Goal: Information Seeking & Learning: Learn about a topic

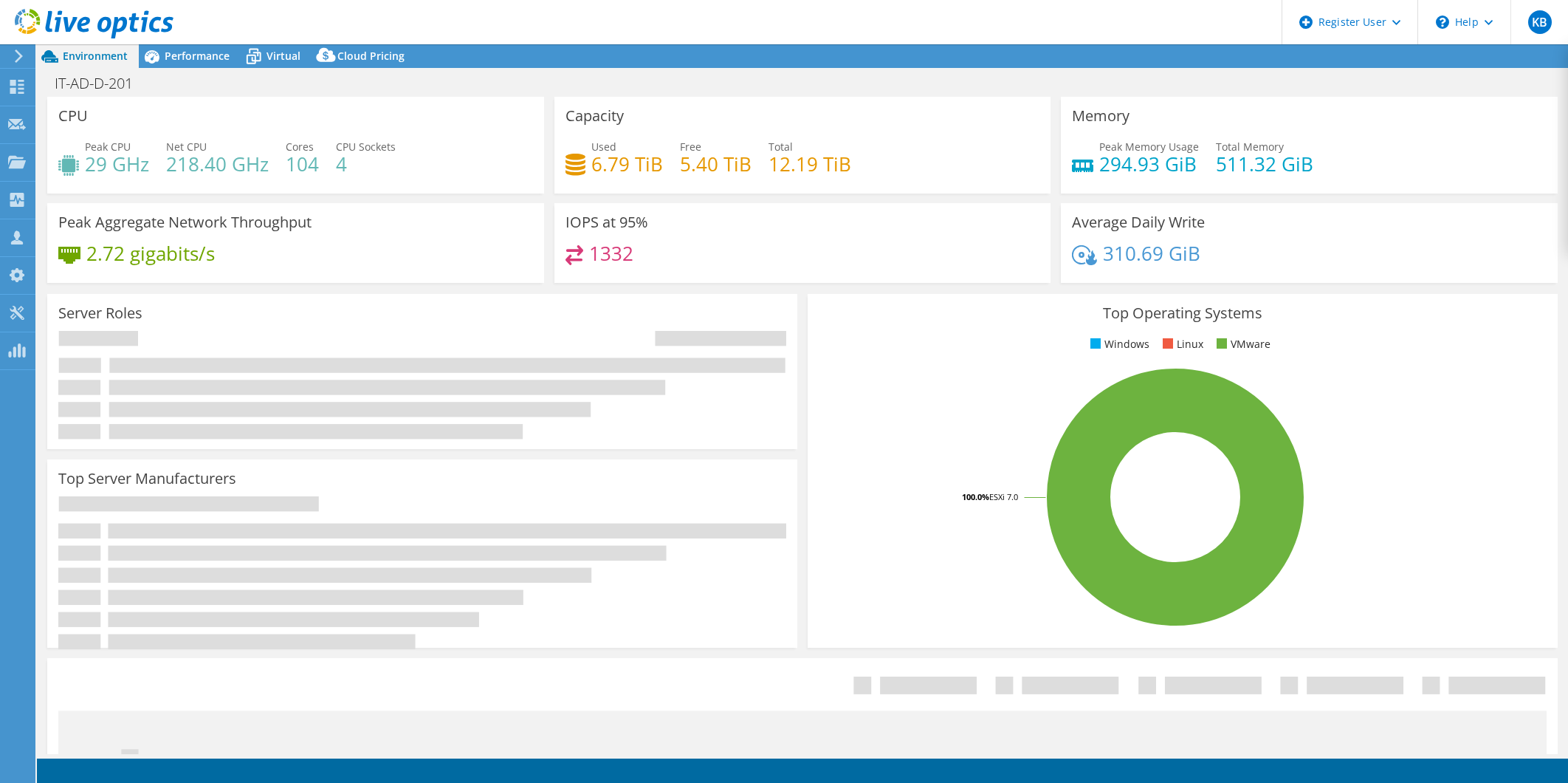
select select "USD"
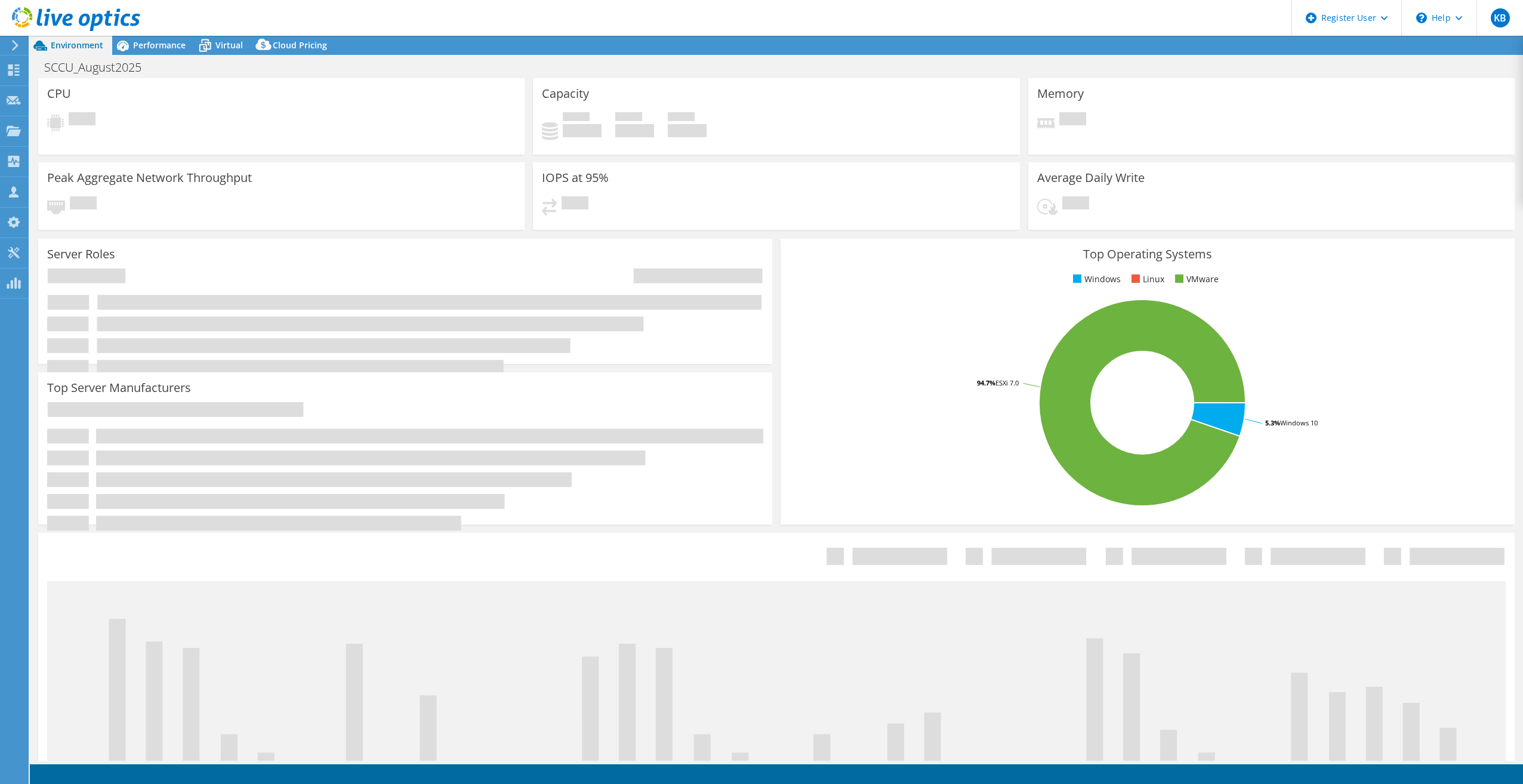
select select "USD"
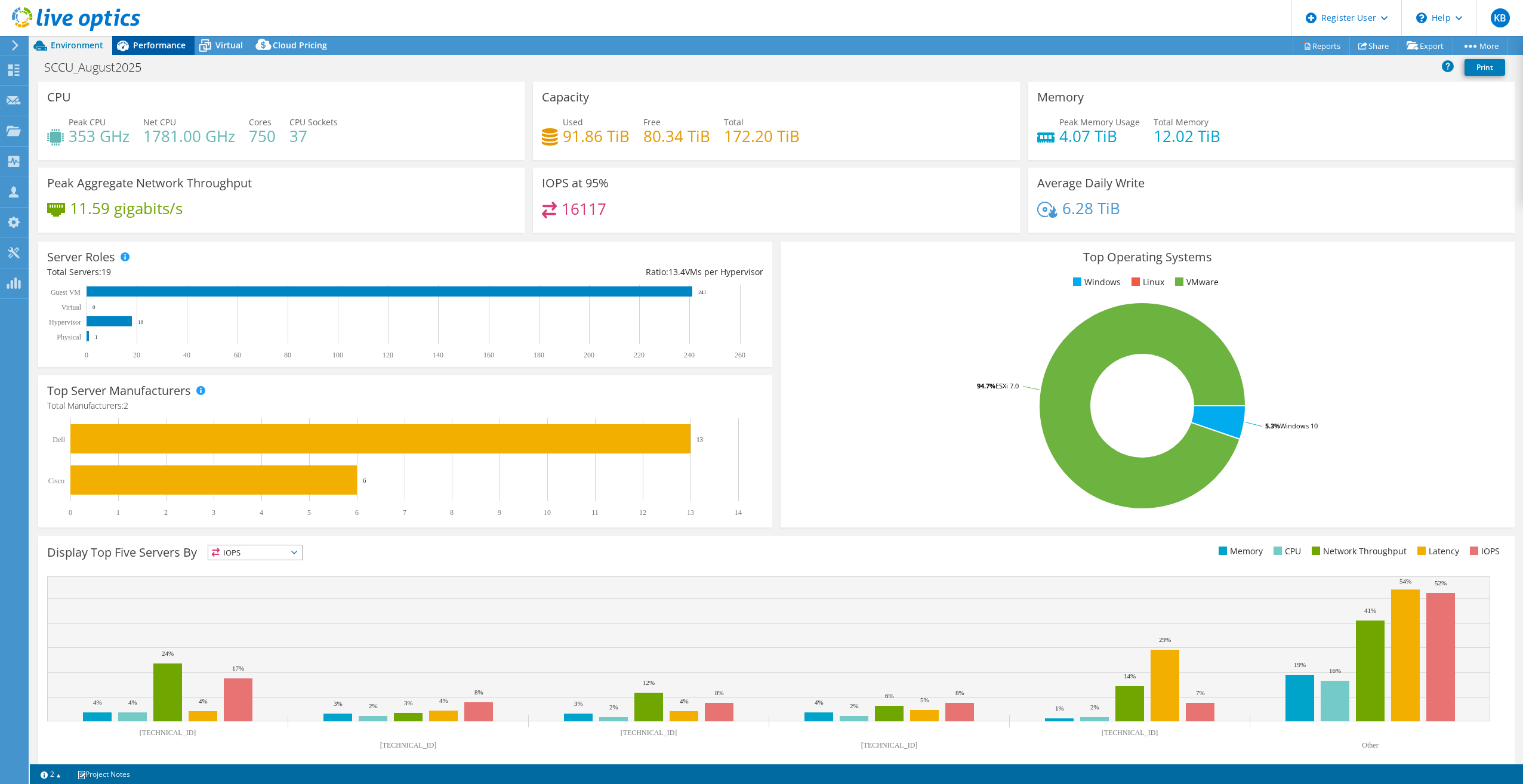
click at [143, 46] on span "Performance" at bounding box center [159, 45] width 53 height 11
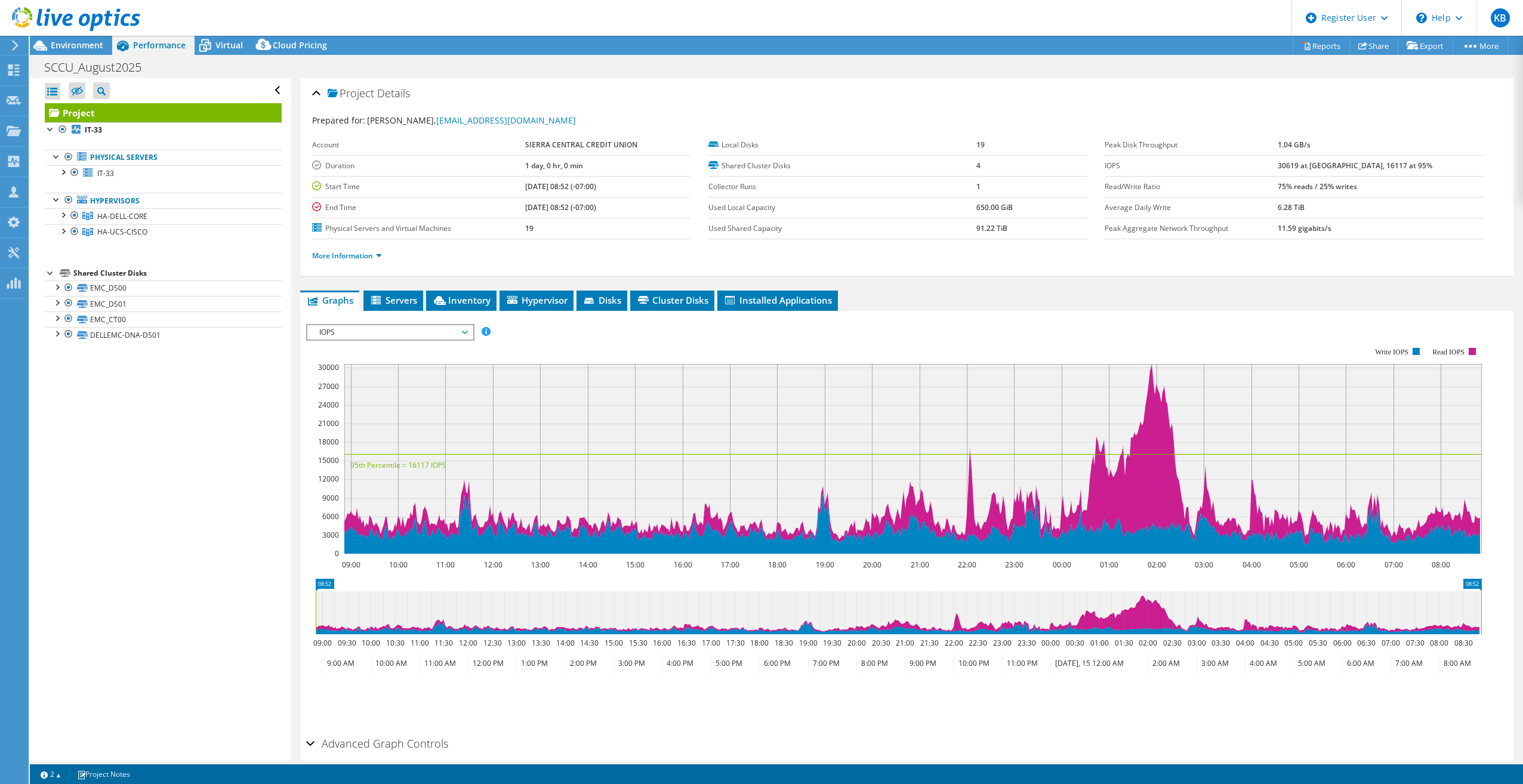
click at [332, 322] on div "IOPS Disk Throughput IO Size Latency Queue Depth CPU Percentage Memory Page Fau…" at bounding box center [907, 525] width 1202 height 413
click at [332, 336] on span "IOPS" at bounding box center [390, 332] width 154 height 15
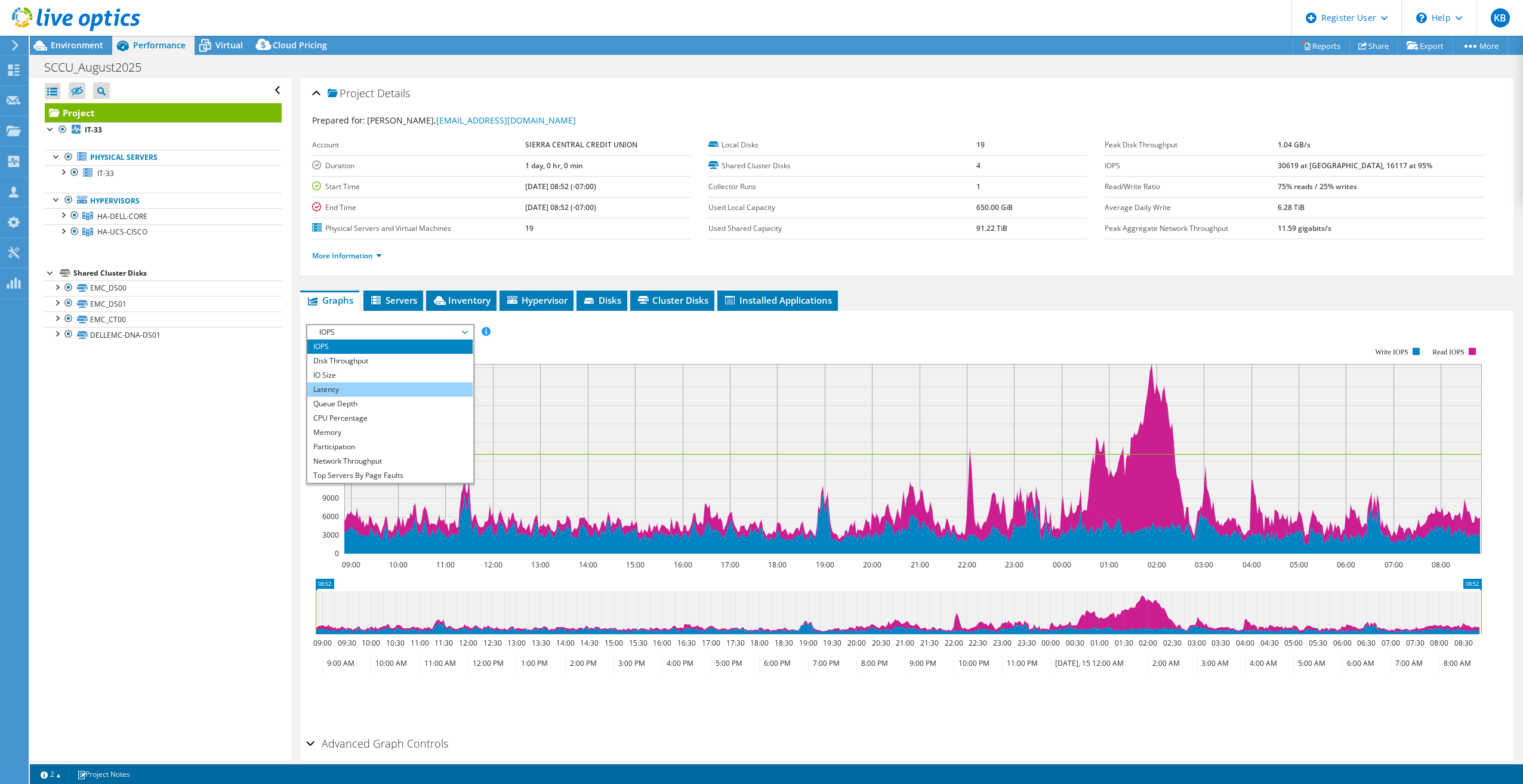
click at [330, 383] on li "Latency" at bounding box center [390, 390] width 165 height 15
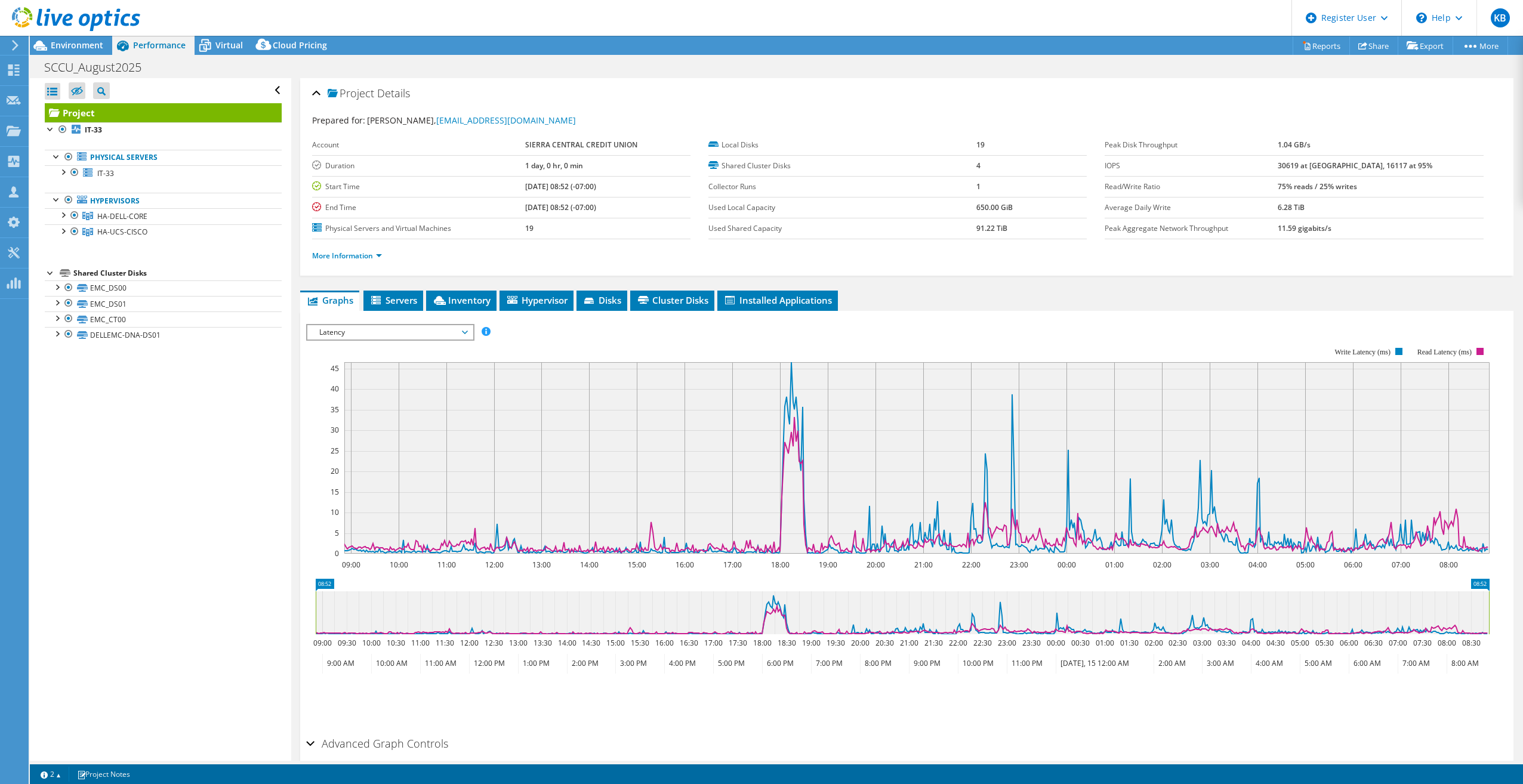
click at [379, 338] on span "Latency" at bounding box center [390, 332] width 154 height 15
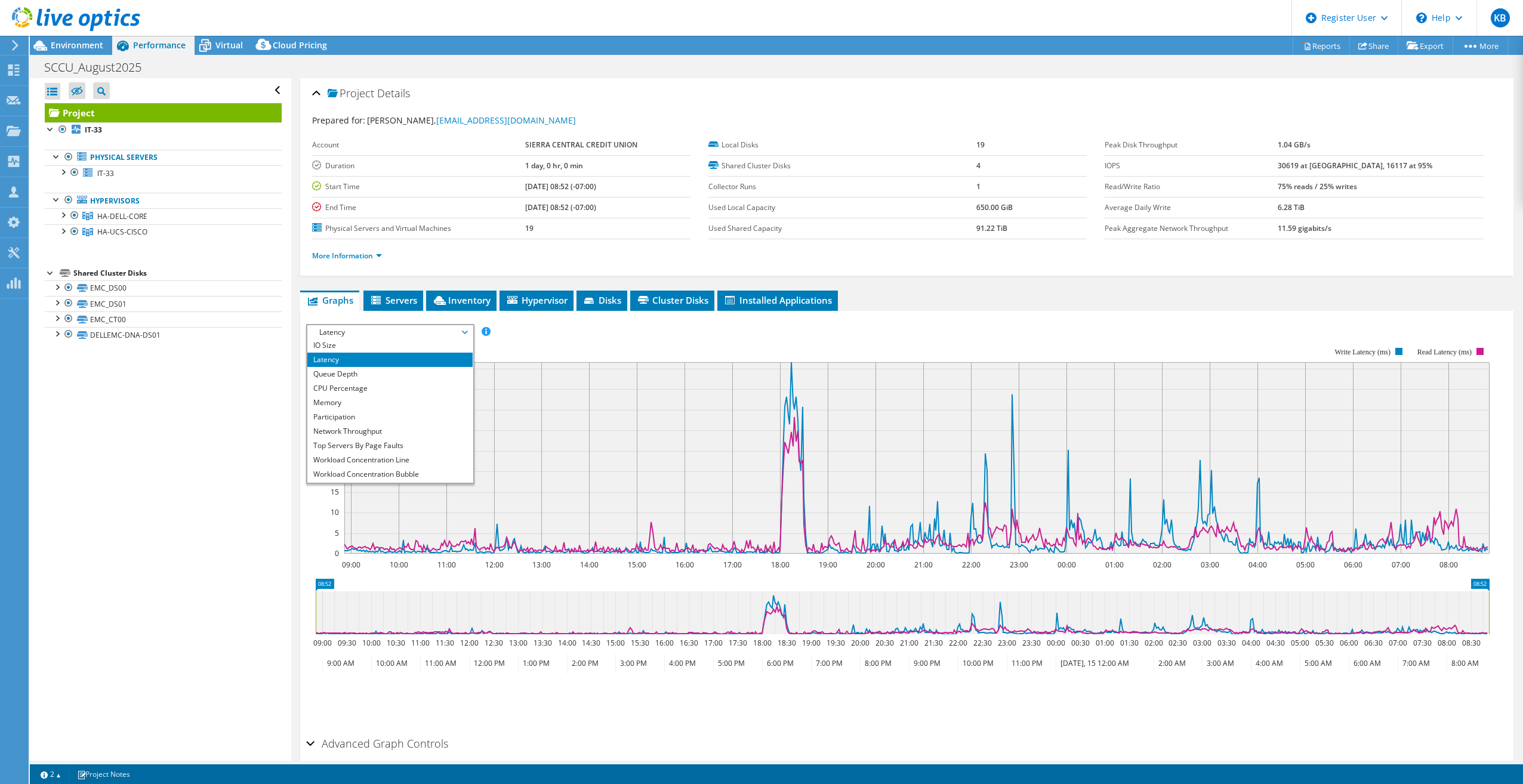
scroll to position [43, 0]
click at [379, 457] on li "Workload Concentration Bubble" at bounding box center [390, 461] width 165 height 15
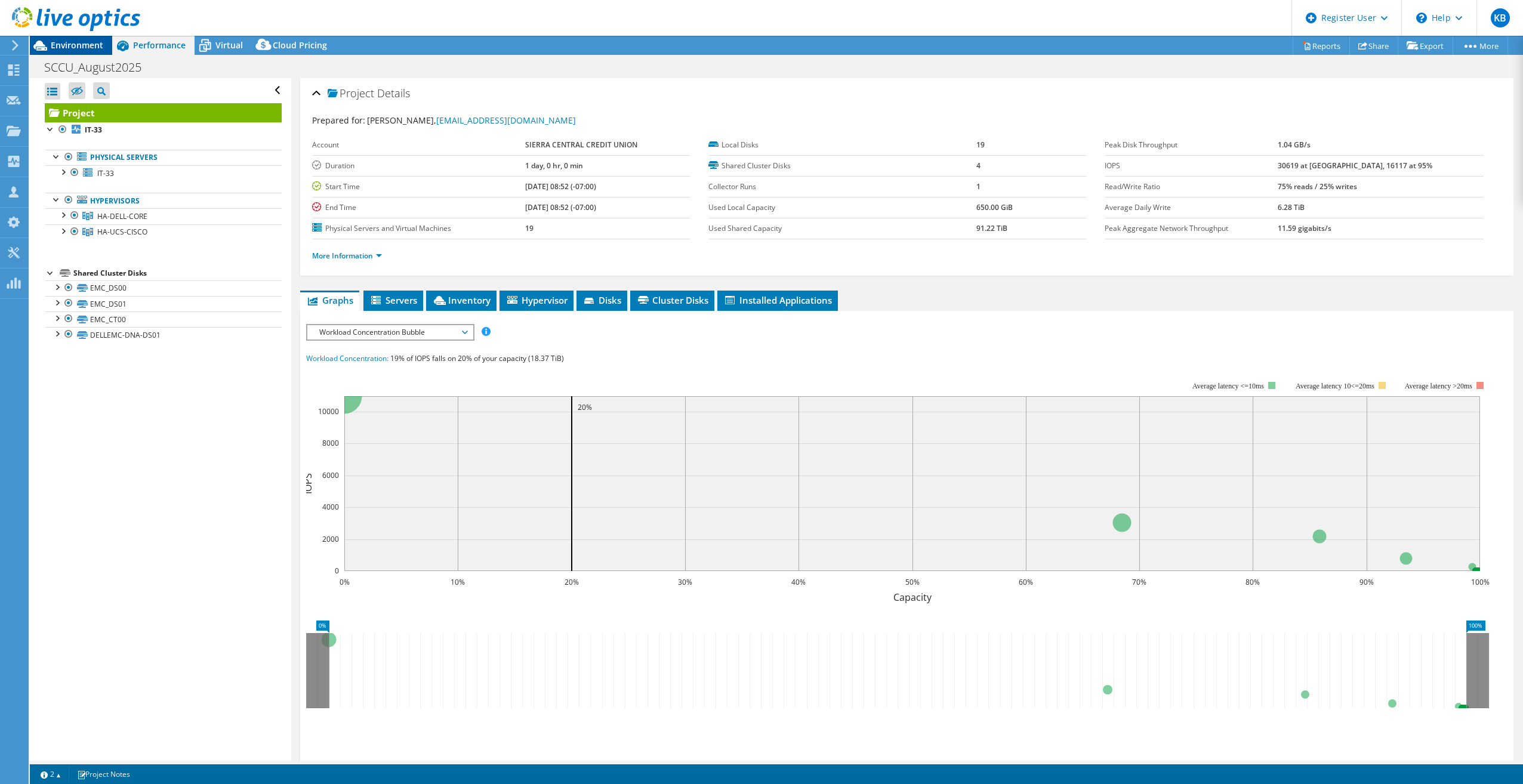
click at [91, 51] on div "Environment" at bounding box center [71, 46] width 82 height 19
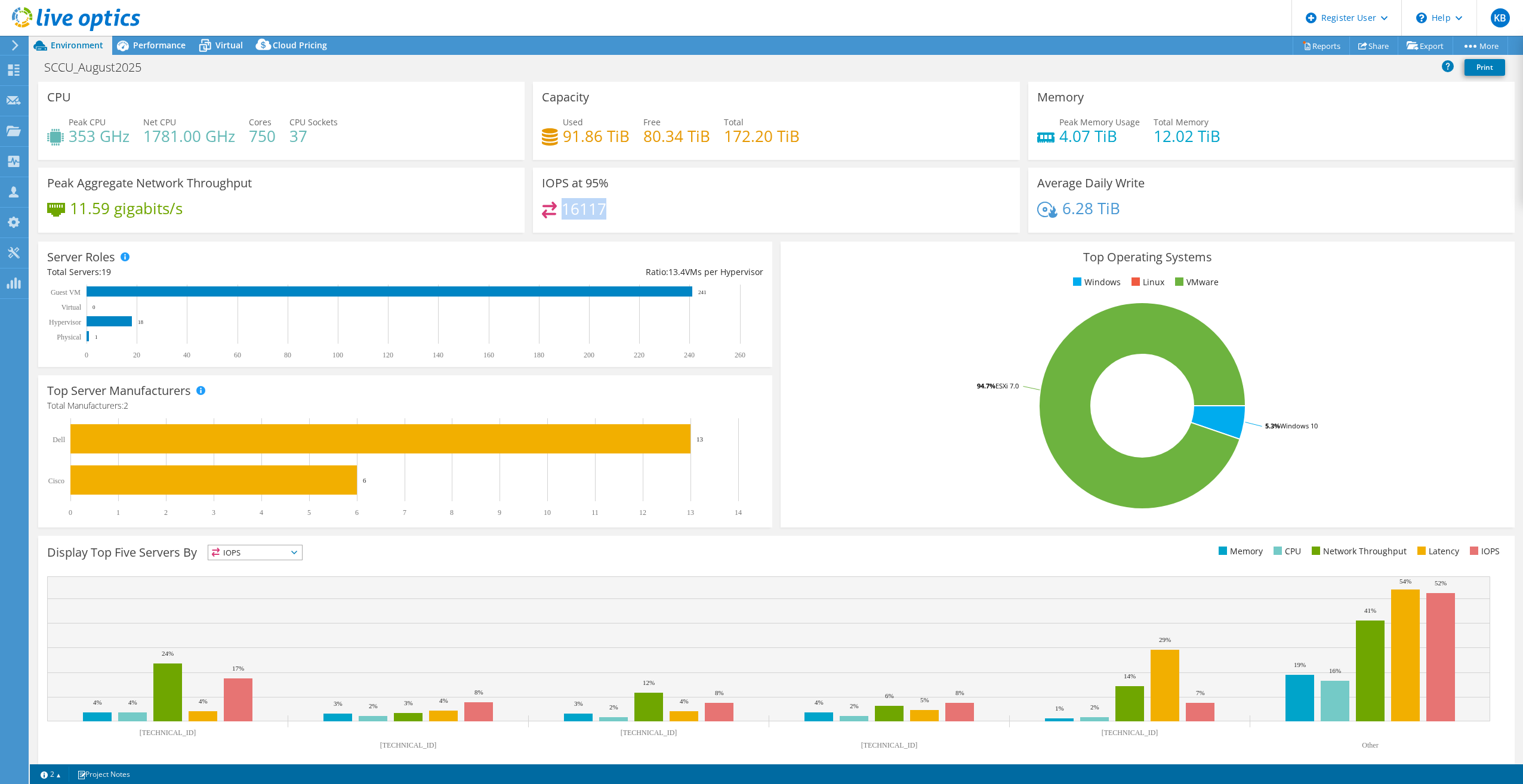
drag, startPoint x: 561, startPoint y: 211, endPoint x: 611, endPoint y: 211, distance: 50.0
click at [611, 211] on div "16117" at bounding box center [776, 214] width 469 height 26
drag, startPoint x: 611, startPoint y: 211, endPoint x: 720, endPoint y: 212, distance: 109.0
click at [720, 212] on div "16117" at bounding box center [776, 214] width 469 height 26
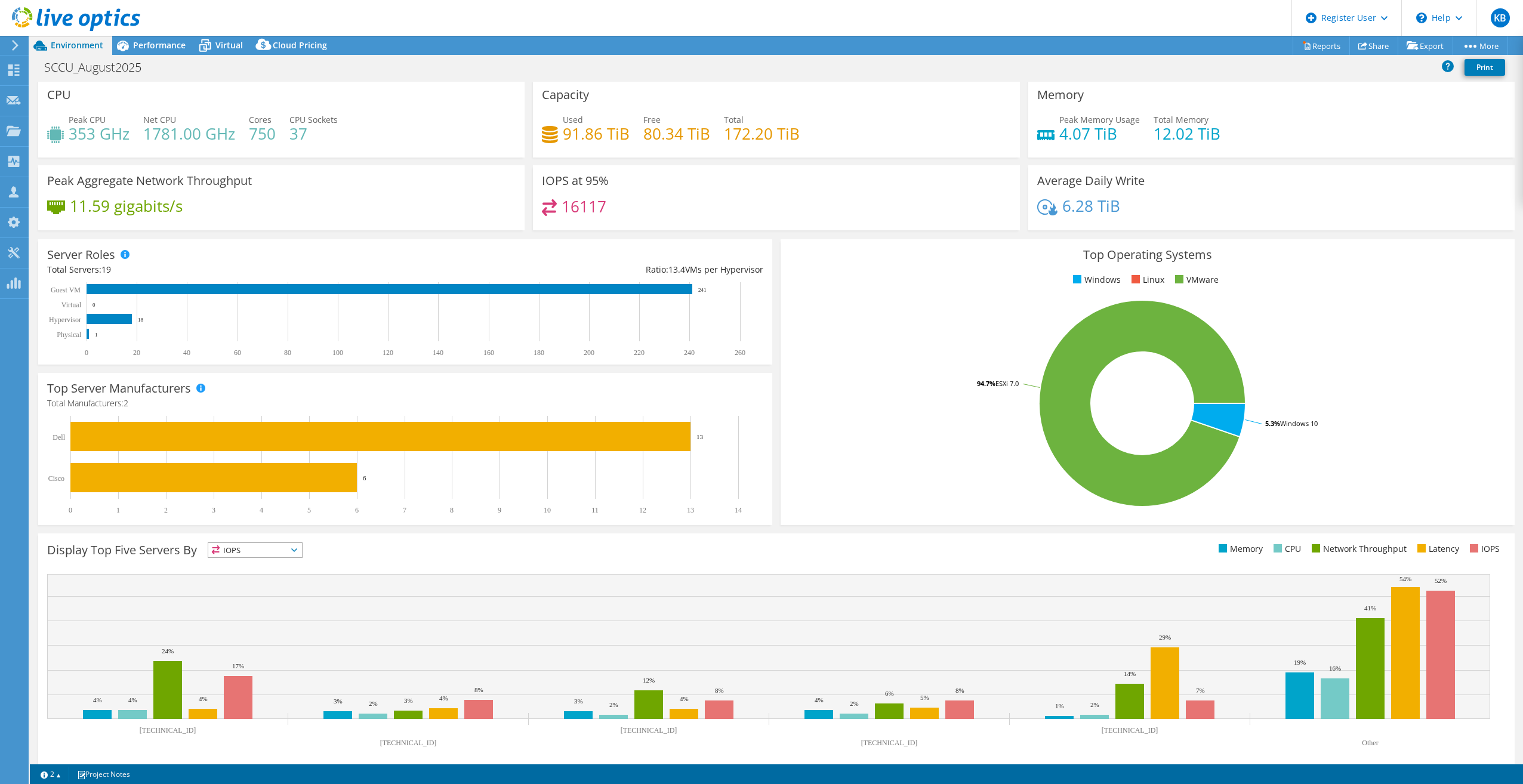
scroll to position [0, 0]
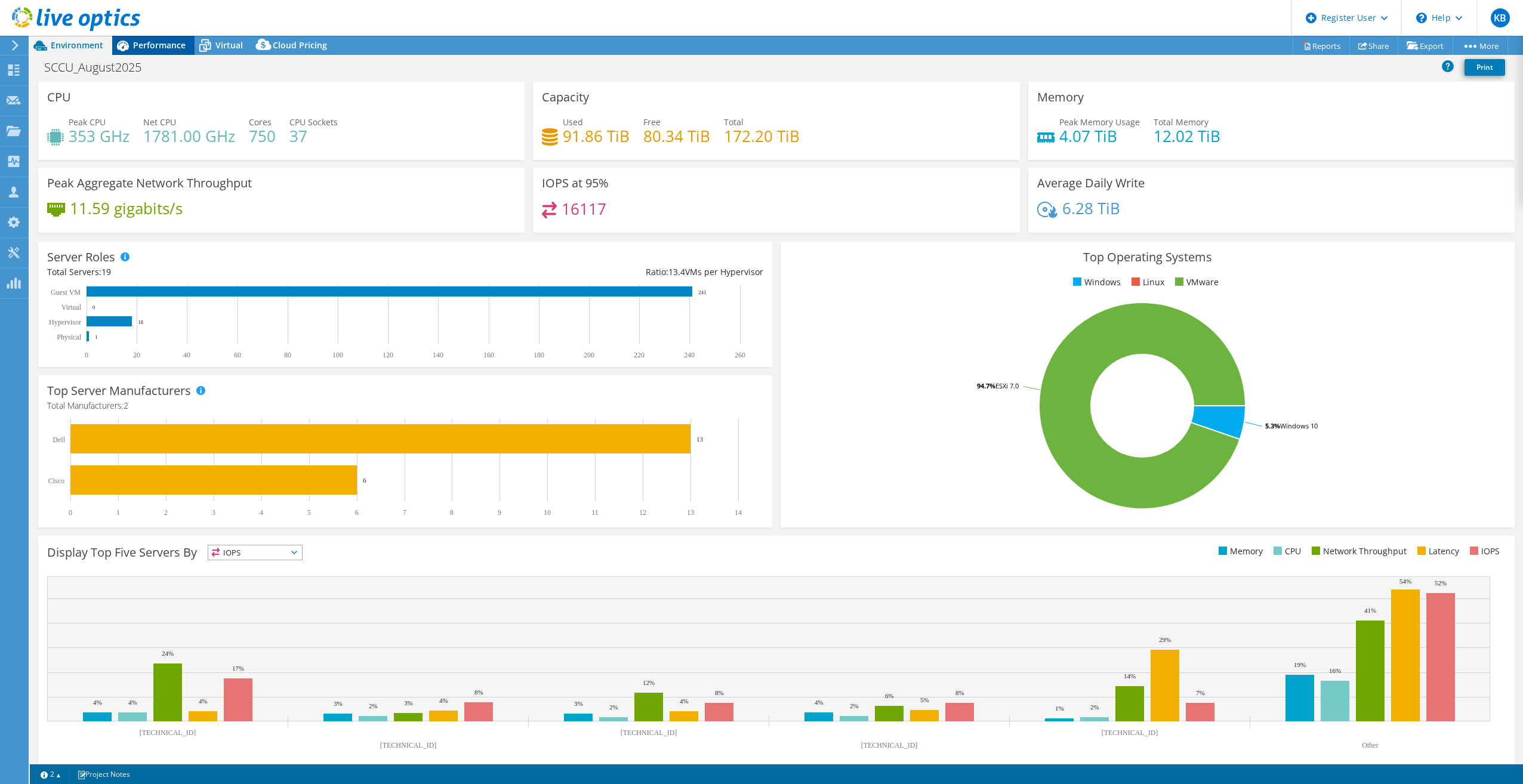
click at [154, 41] on span "Performance" at bounding box center [159, 45] width 53 height 11
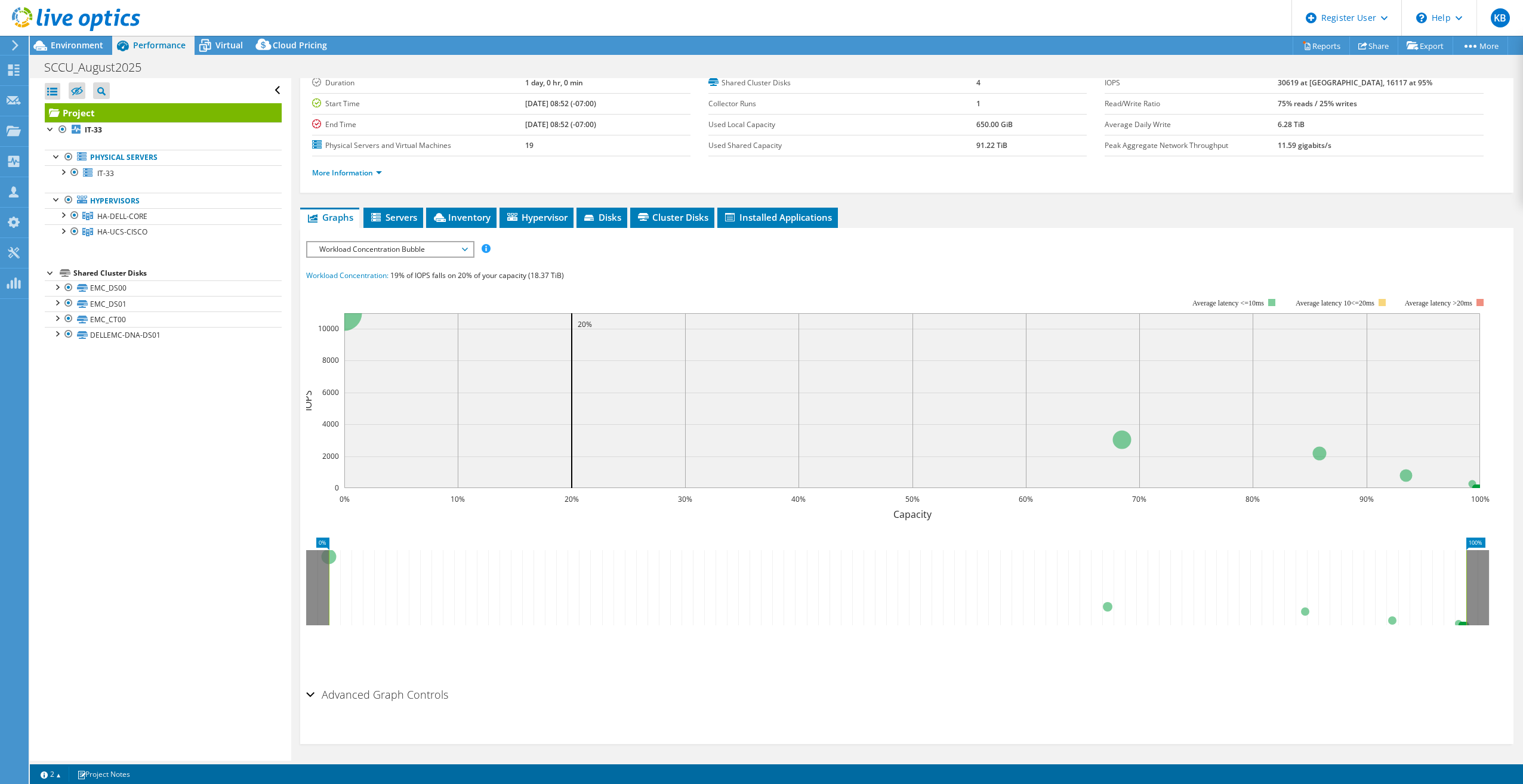
scroll to position [87, 0]
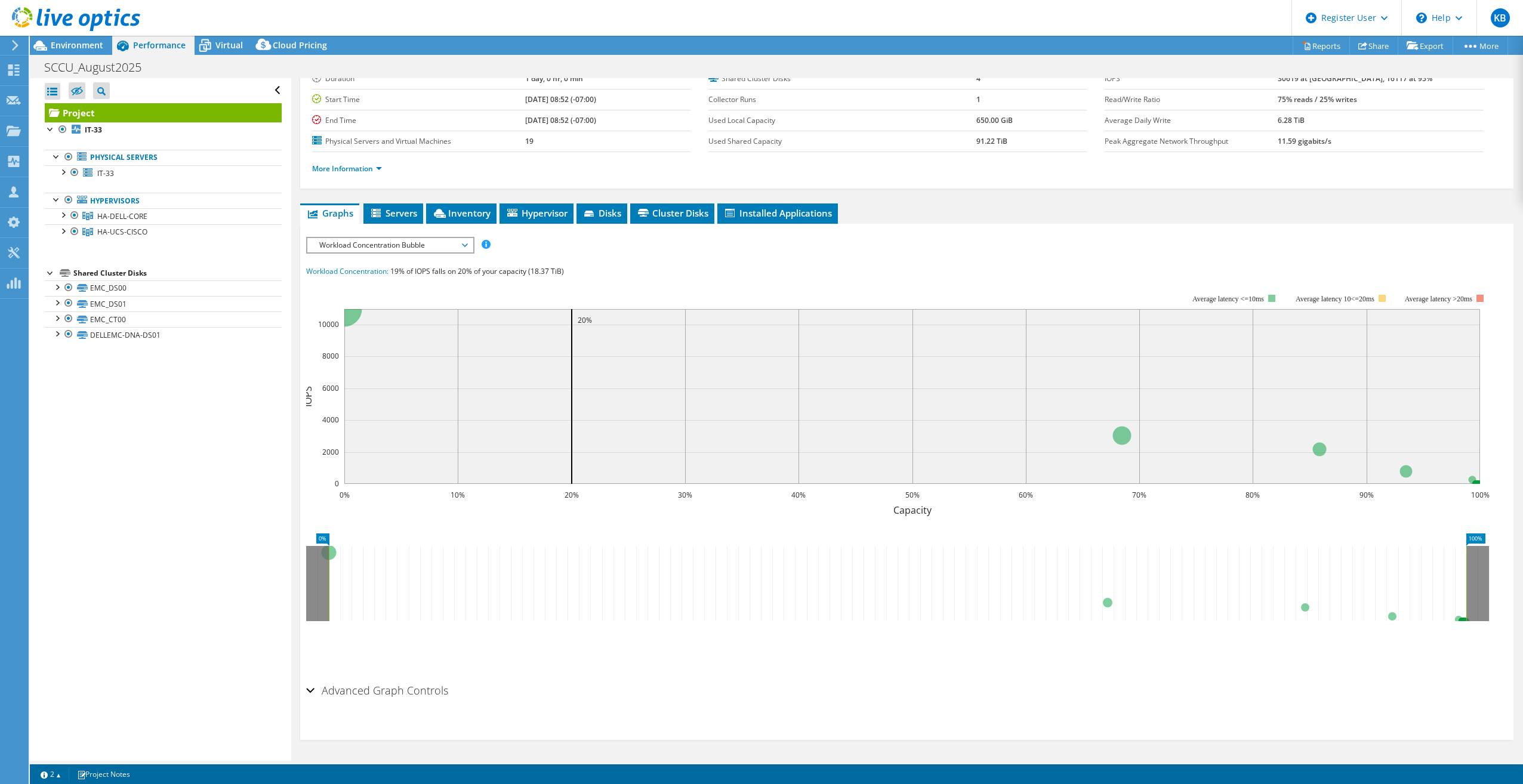
click at [379, 246] on span "Workload Concentration Bubble" at bounding box center [390, 245] width 154 height 15
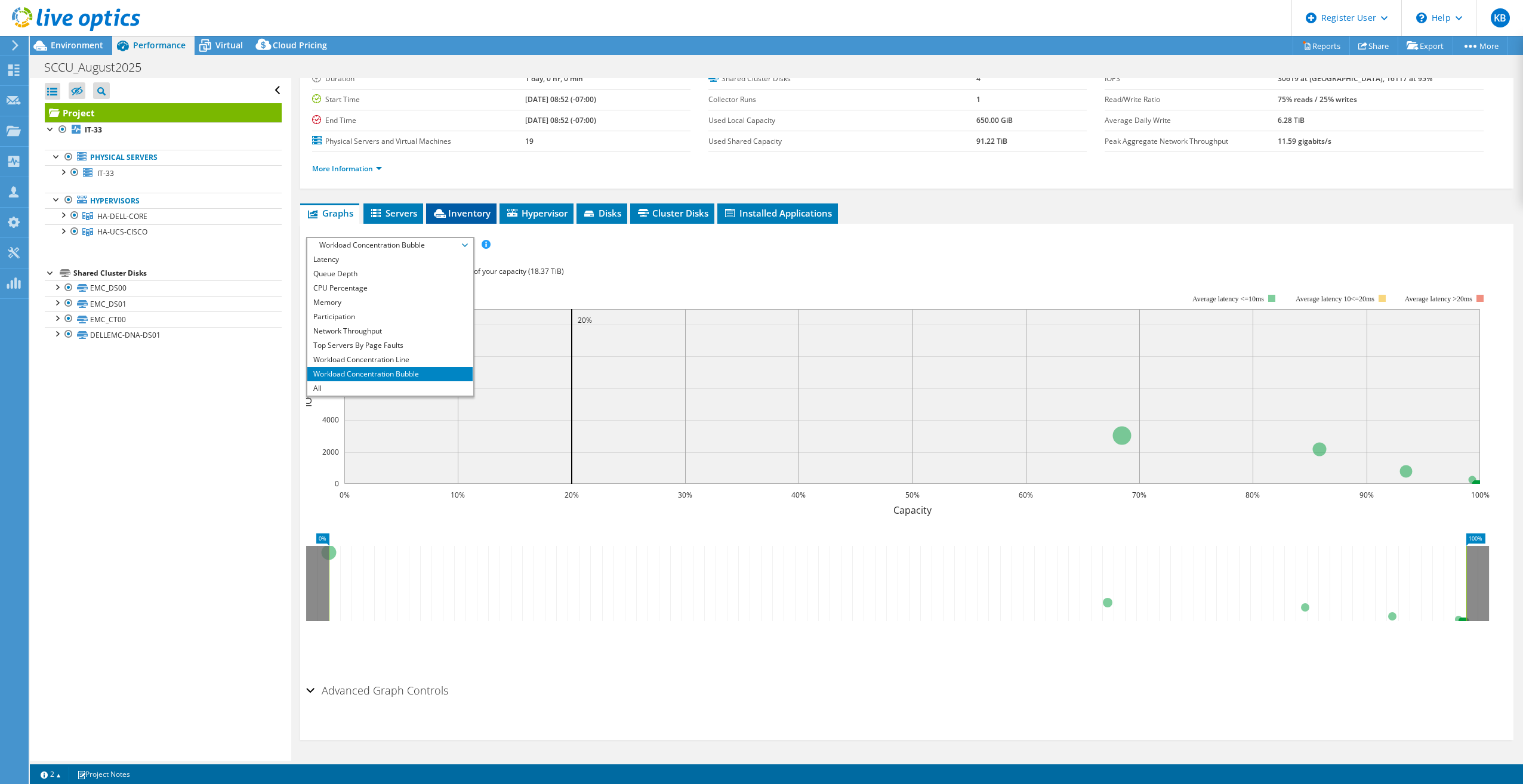
click at [471, 211] on span "Inventory" at bounding box center [461, 212] width 58 height 12
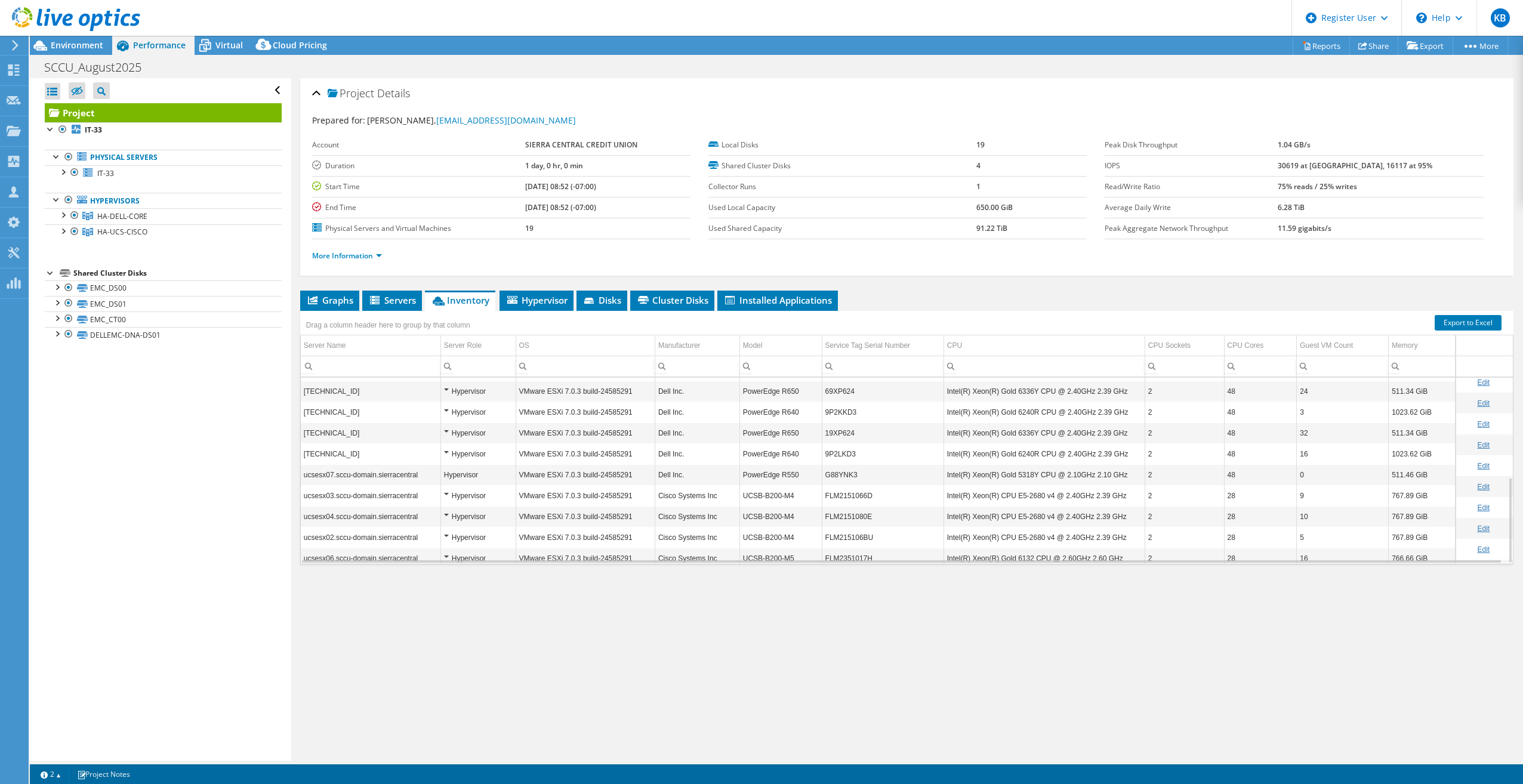
scroll to position [215, 0]
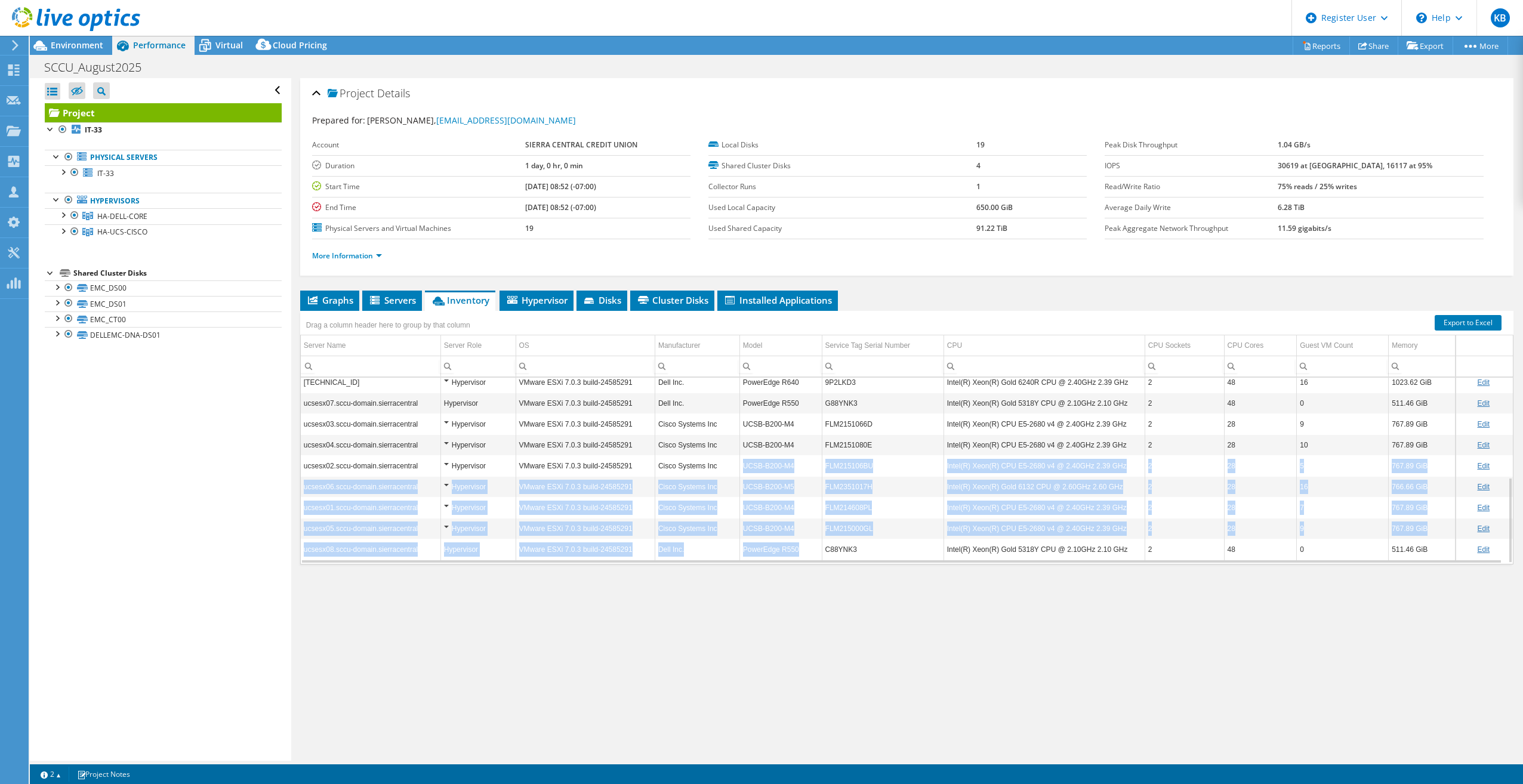
drag, startPoint x: 741, startPoint y: 465, endPoint x: 808, endPoint y: 547, distance: 105.9
click at [808, 547] on tbody "IT-33 Physical Microsoft Windows 10 Pro Dell Inc. OptiPlex 5080 DD4HZB3 Intel(R…" at bounding box center [907, 361] width 1212 height 396
drag, startPoint x: 808, startPoint y: 547, endPoint x: 787, endPoint y: 577, distance: 36.6
click at [791, 579] on div "Graphs Servers Inventory Hypervisor Disks Cluster Disks Installed Applications …" at bounding box center [907, 439] width 1214 height 298
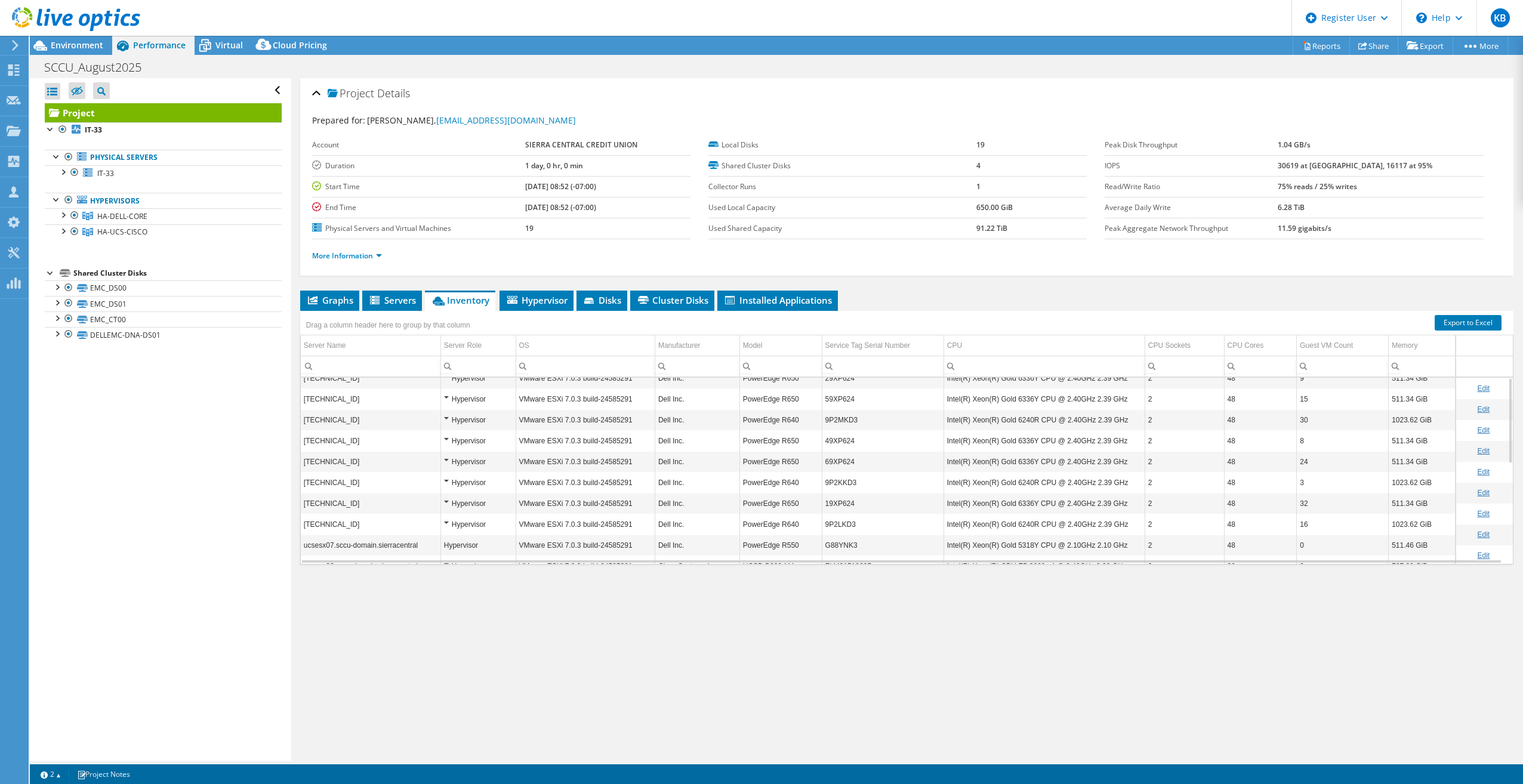
scroll to position [0, 0]
click at [548, 301] on span "Hypervisor" at bounding box center [537, 300] width 62 height 12
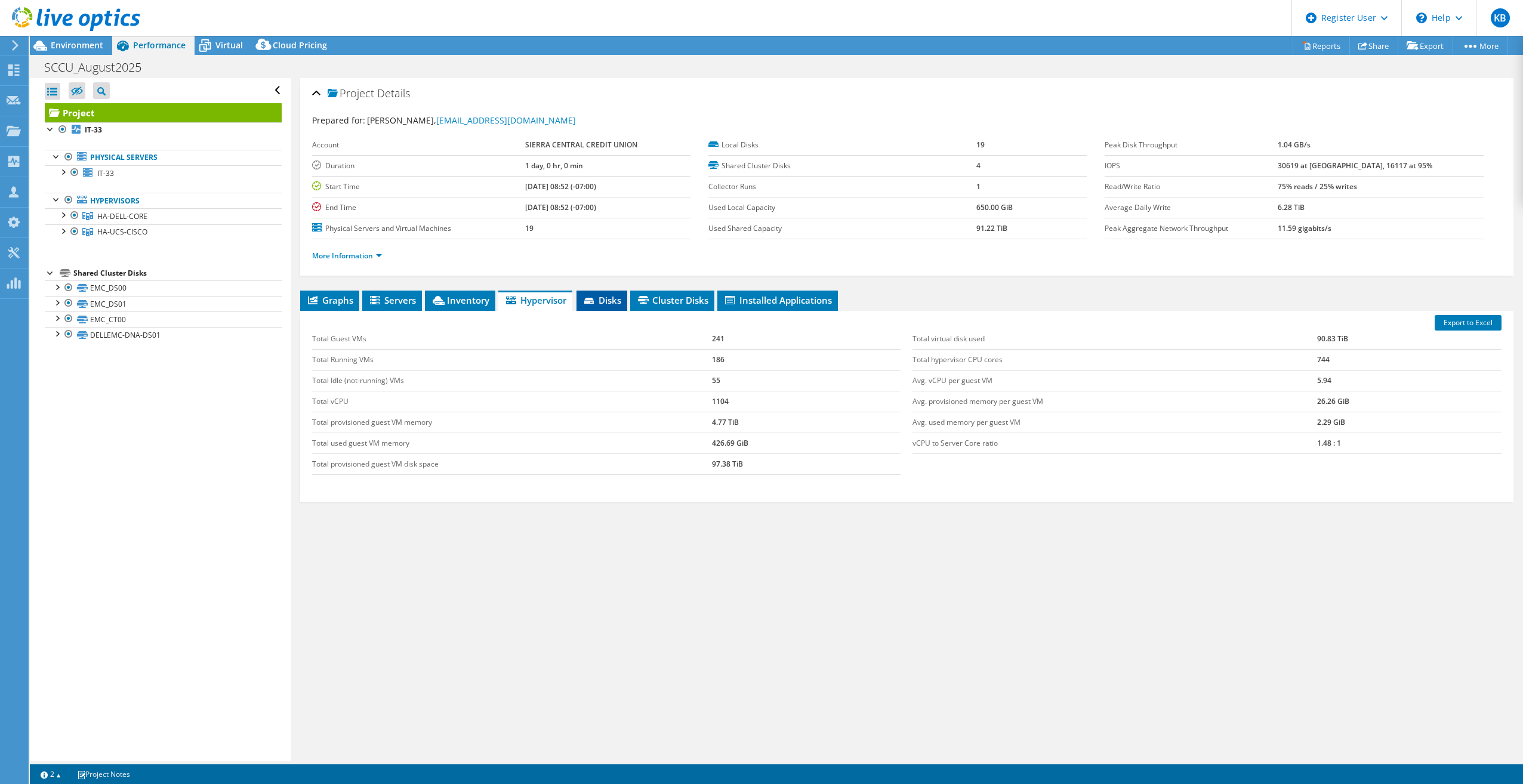
click at [609, 301] on span "Disks" at bounding box center [602, 300] width 39 height 12
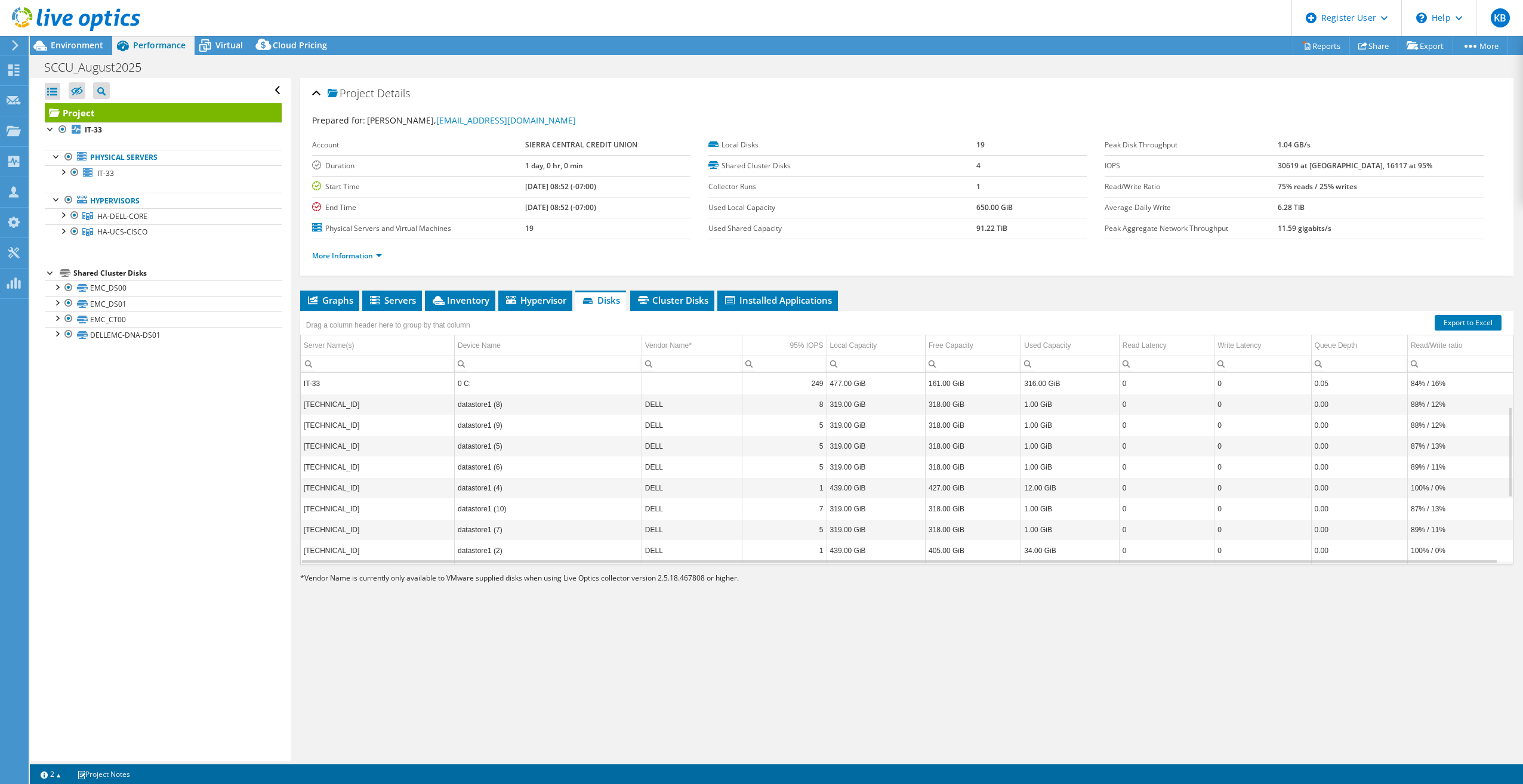
scroll to position [211, 0]
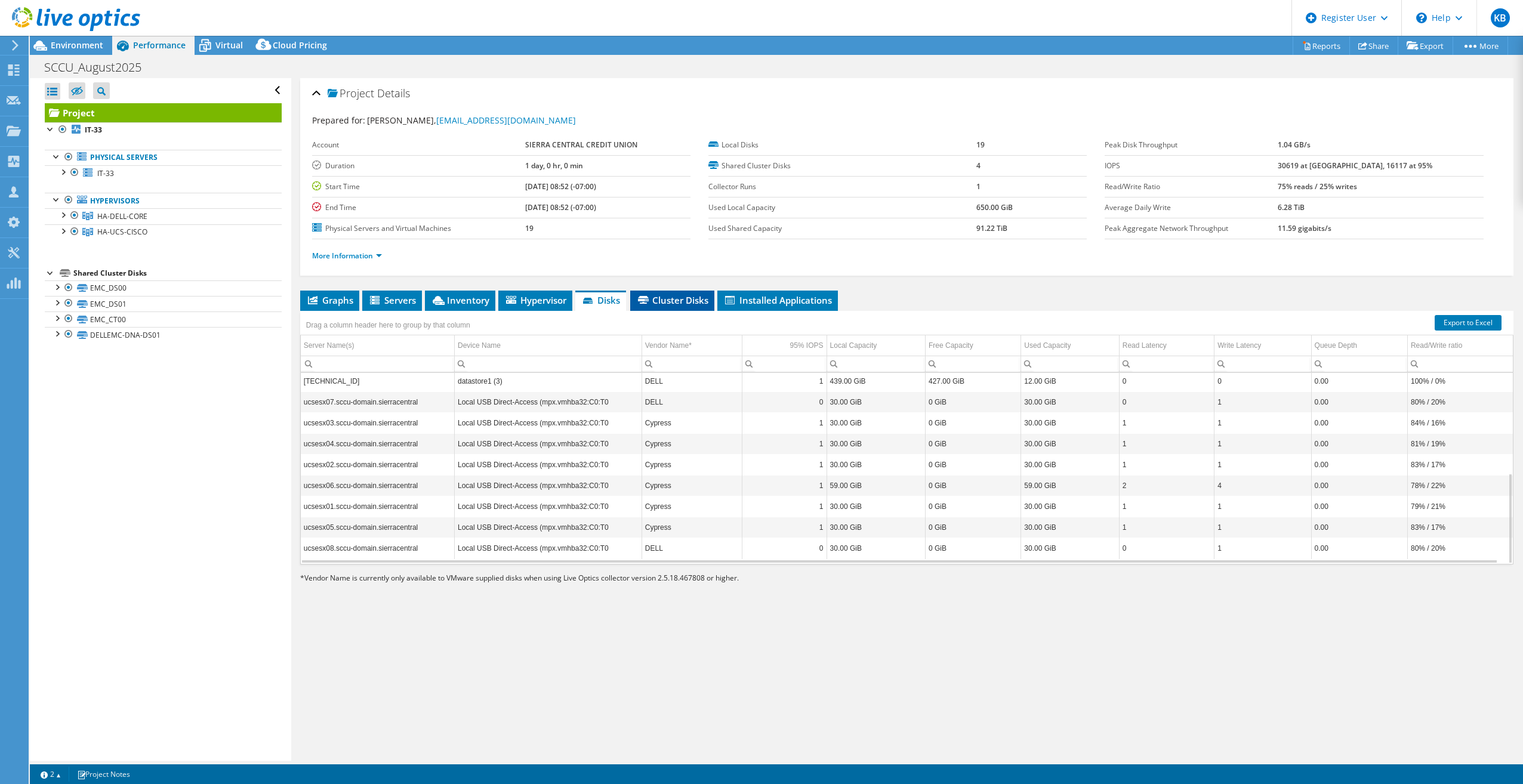
click at [678, 305] on span "Cluster Disks" at bounding box center [672, 300] width 72 height 12
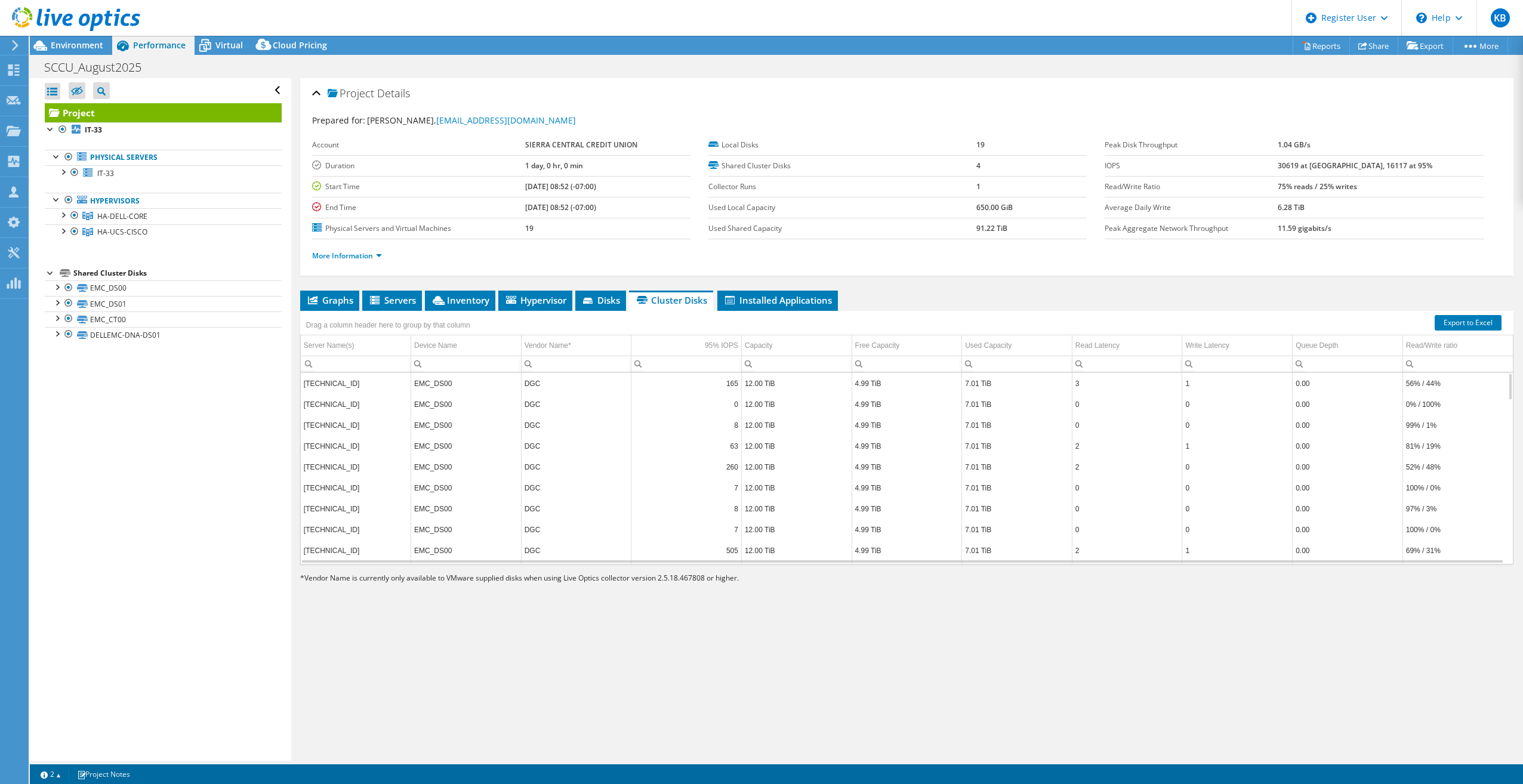
scroll to position [286, 0]
click at [338, 301] on span "Graphs" at bounding box center [330, 300] width 47 height 12
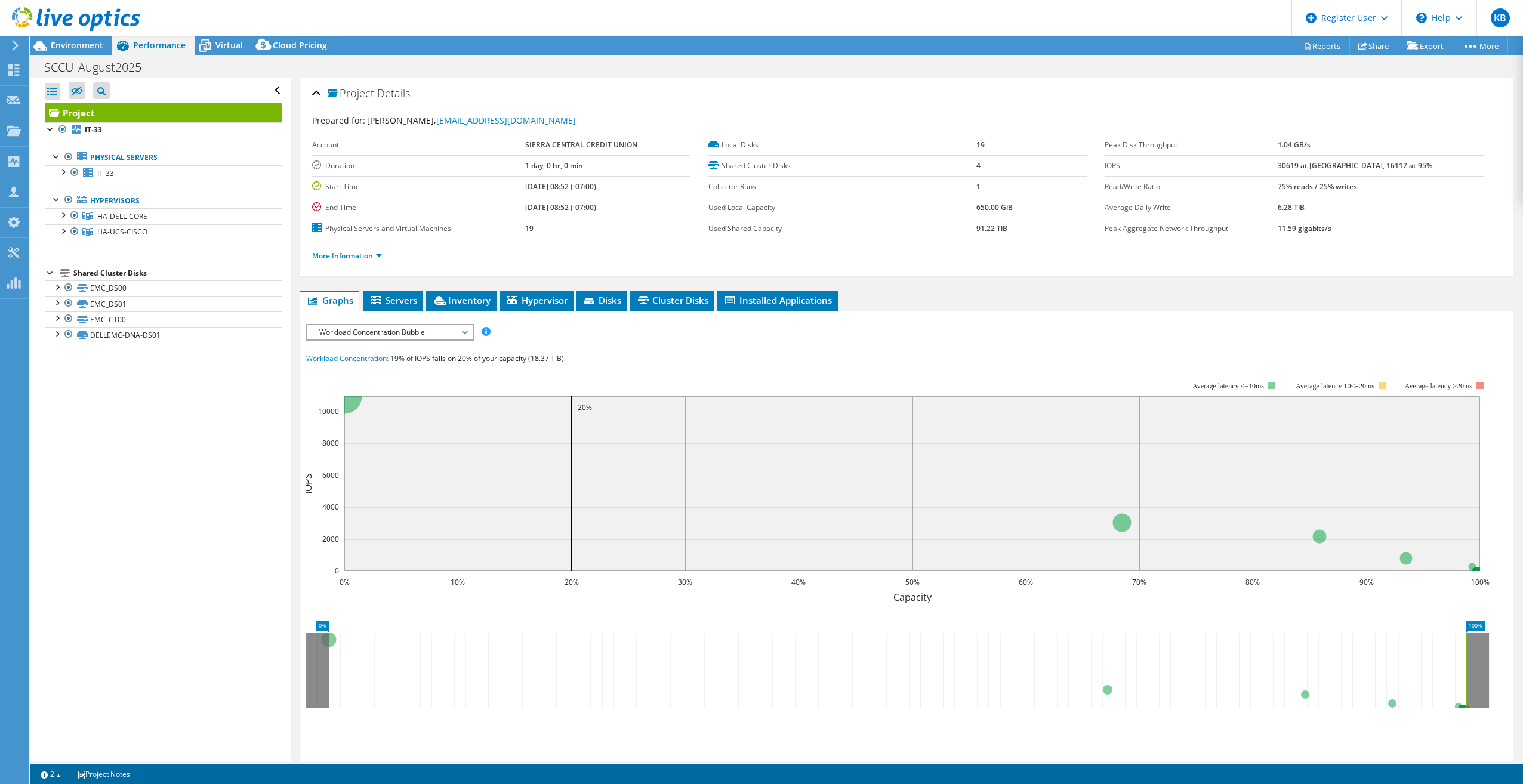
click at [366, 332] on span "Workload Concentration Bubble" at bounding box center [390, 332] width 154 height 15
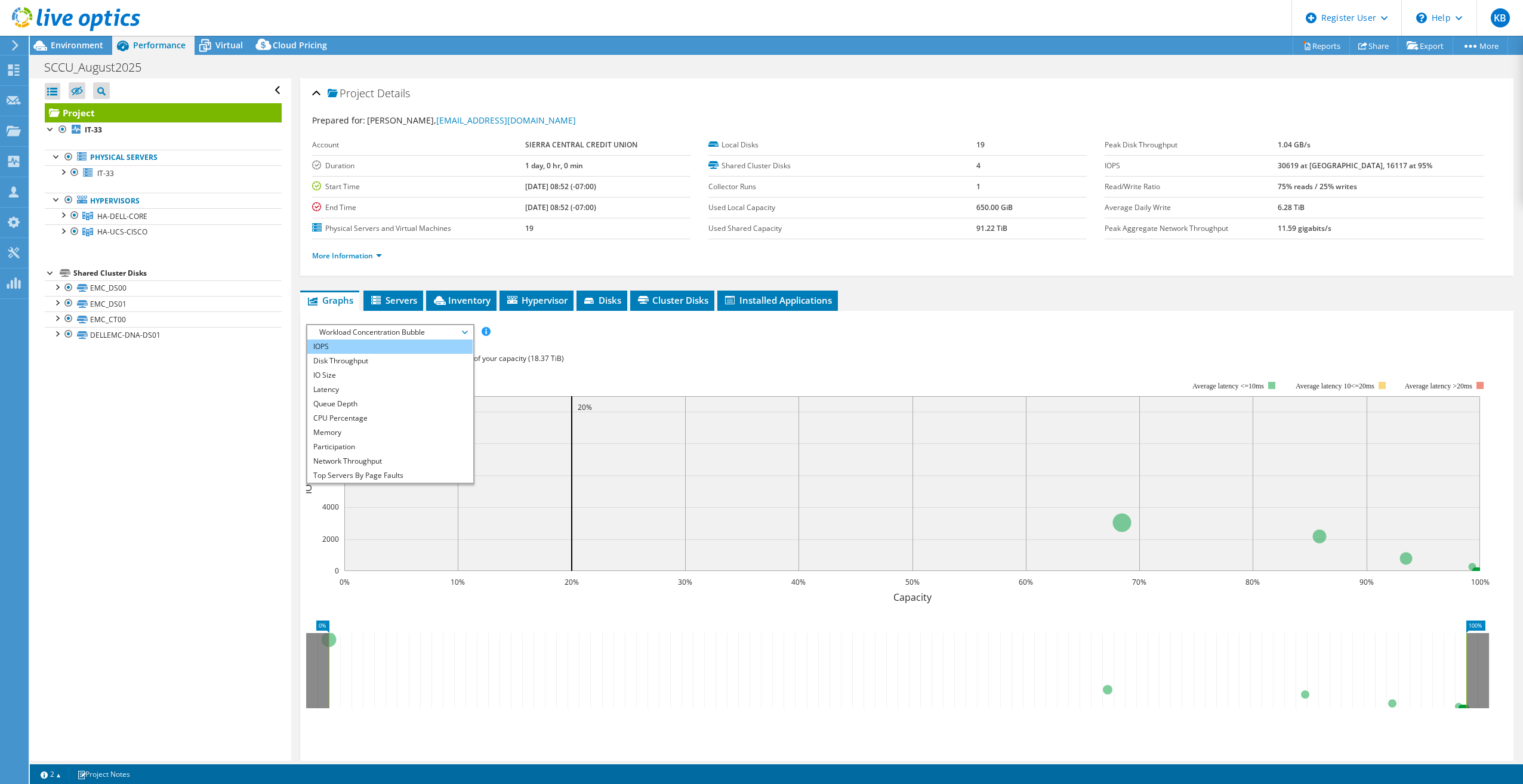
click at [366, 344] on li "IOPS" at bounding box center [390, 347] width 165 height 15
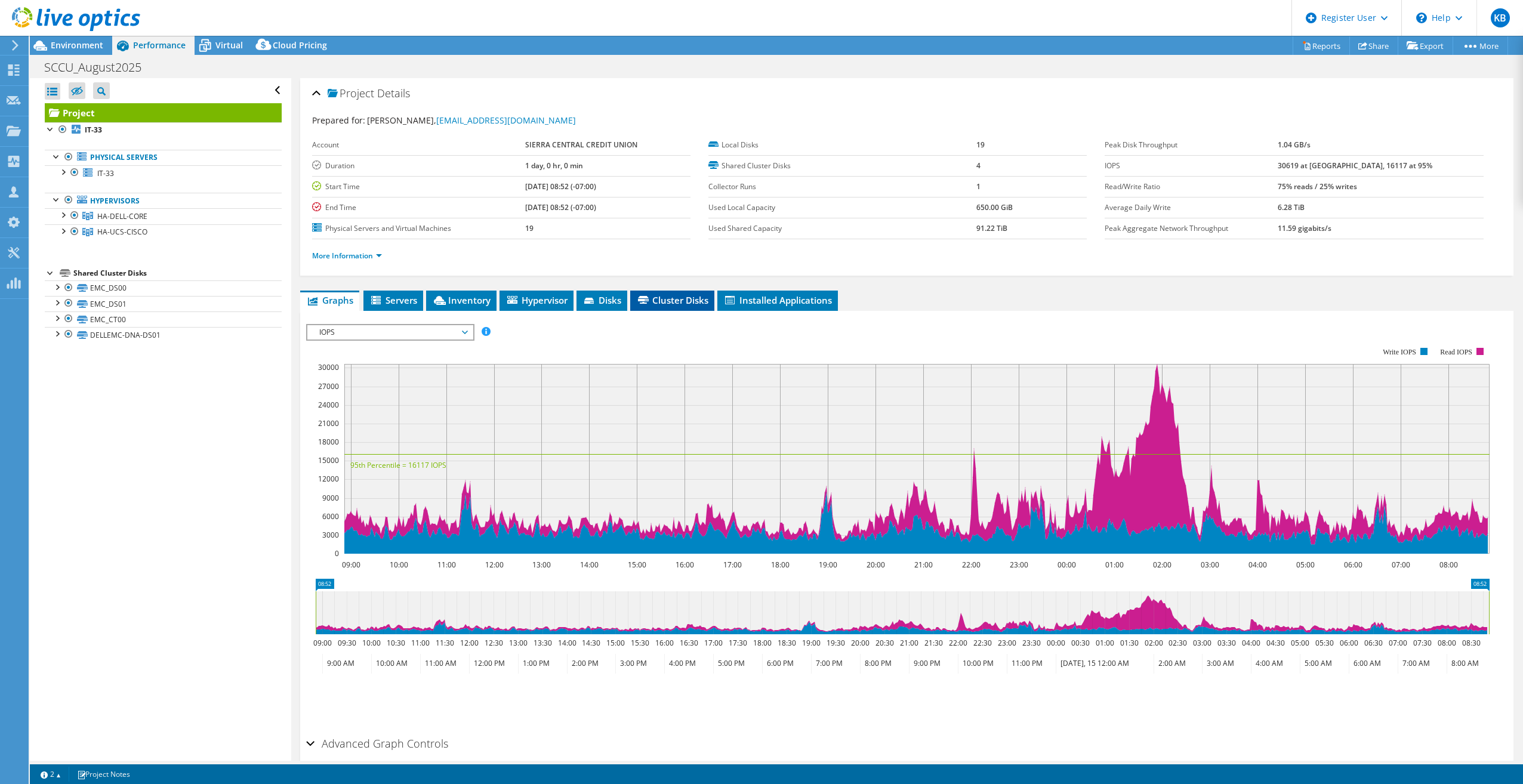
click at [700, 298] on span "Cluster Disks" at bounding box center [672, 300] width 72 height 12
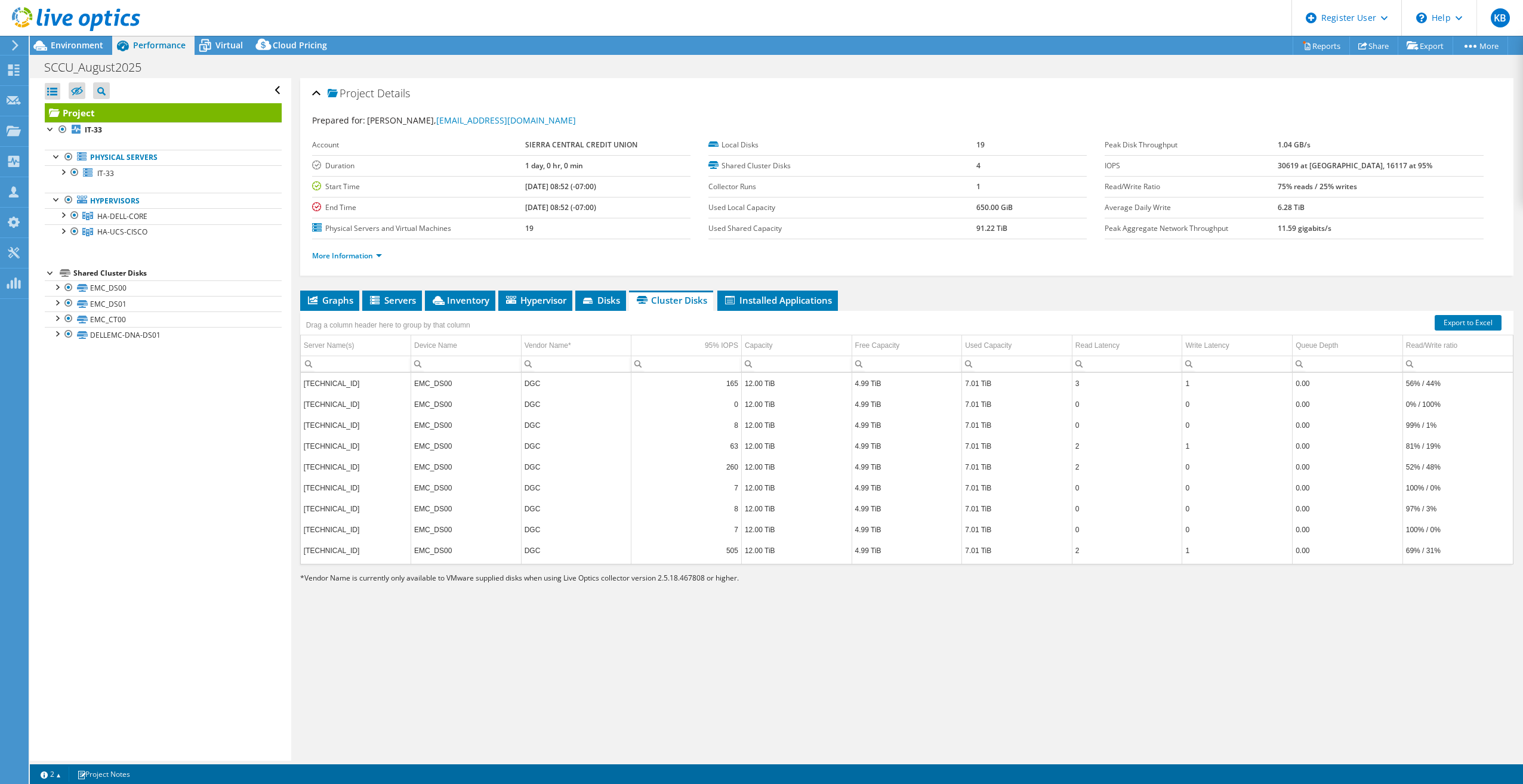
click at [267, 94] on div "Open All Close All Hide Excluded Nodes Project Tree Filter" at bounding box center [163, 91] width 237 height 25
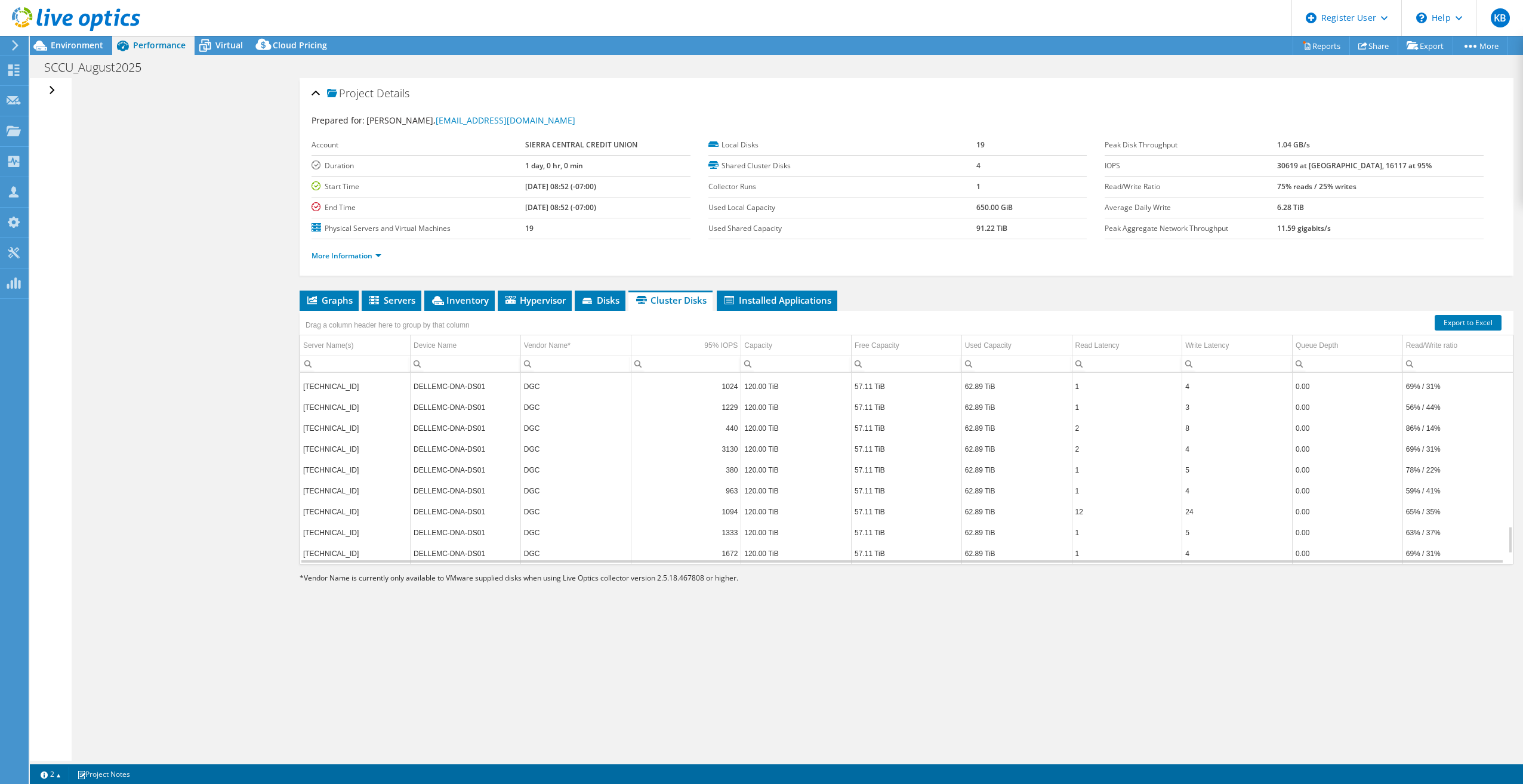
scroll to position [1146, 0]
click at [605, 293] on li "Disks" at bounding box center [600, 300] width 51 height 20
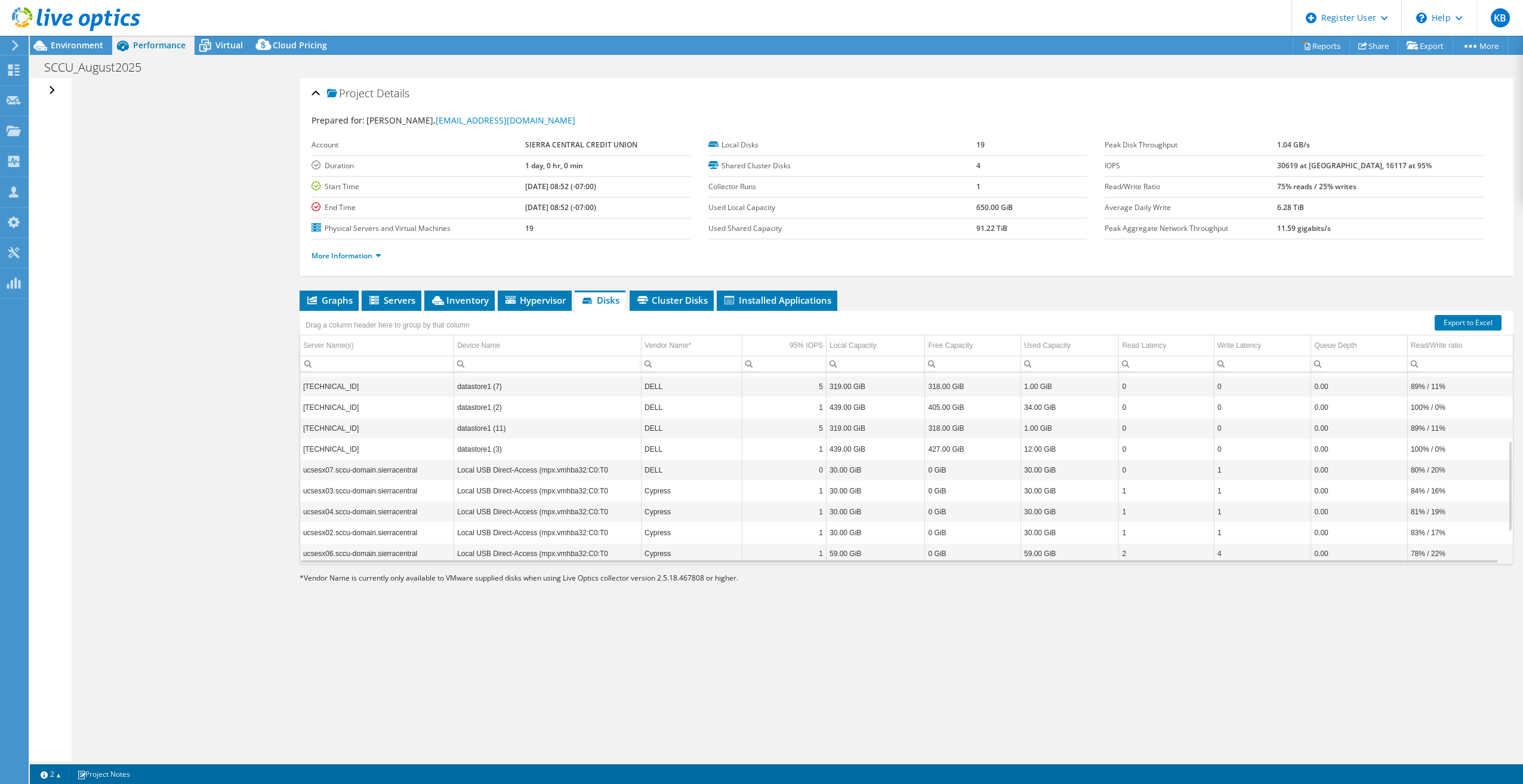
scroll to position [211, 0]
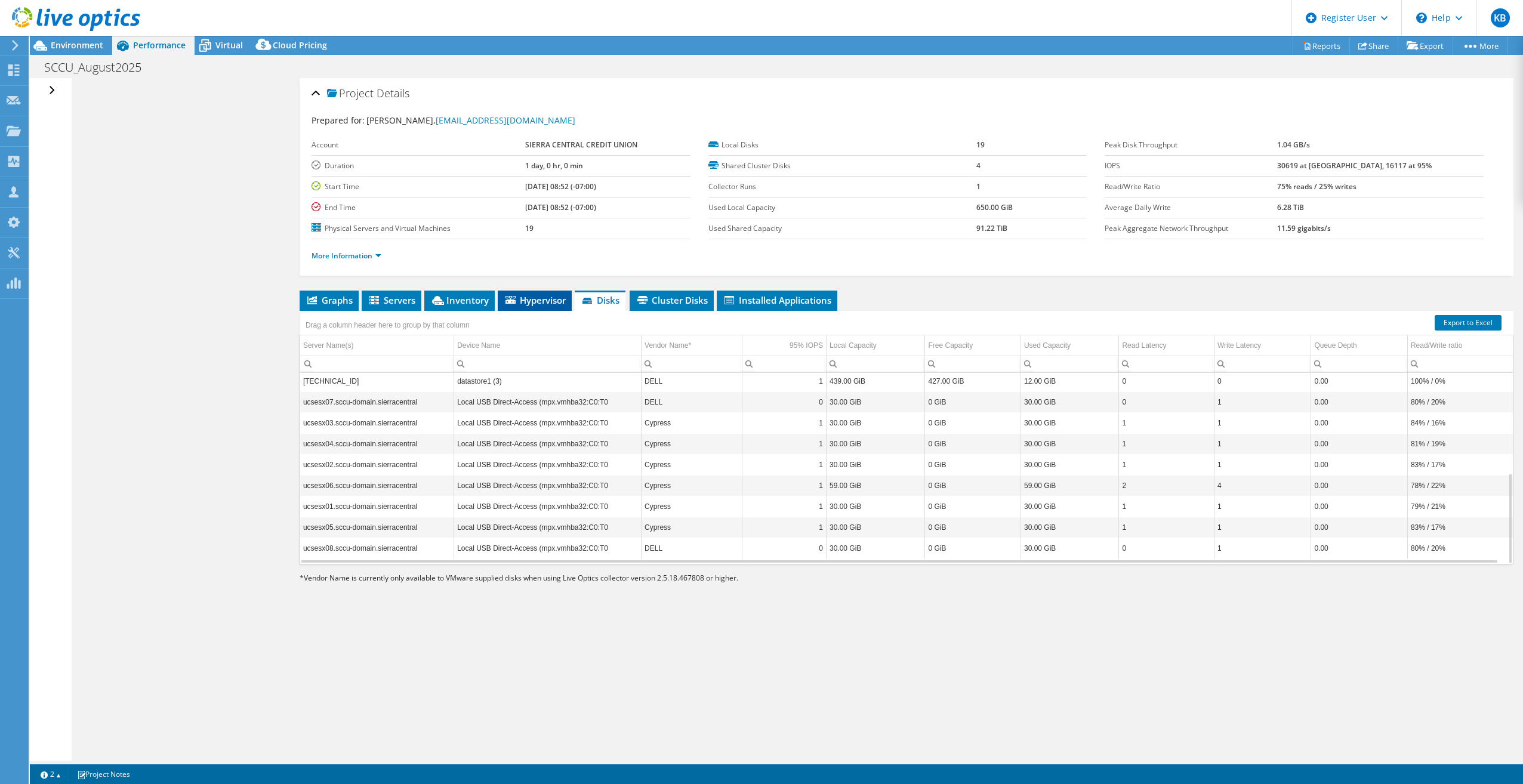
click at [532, 304] on span "Hypervisor" at bounding box center [535, 300] width 62 height 12
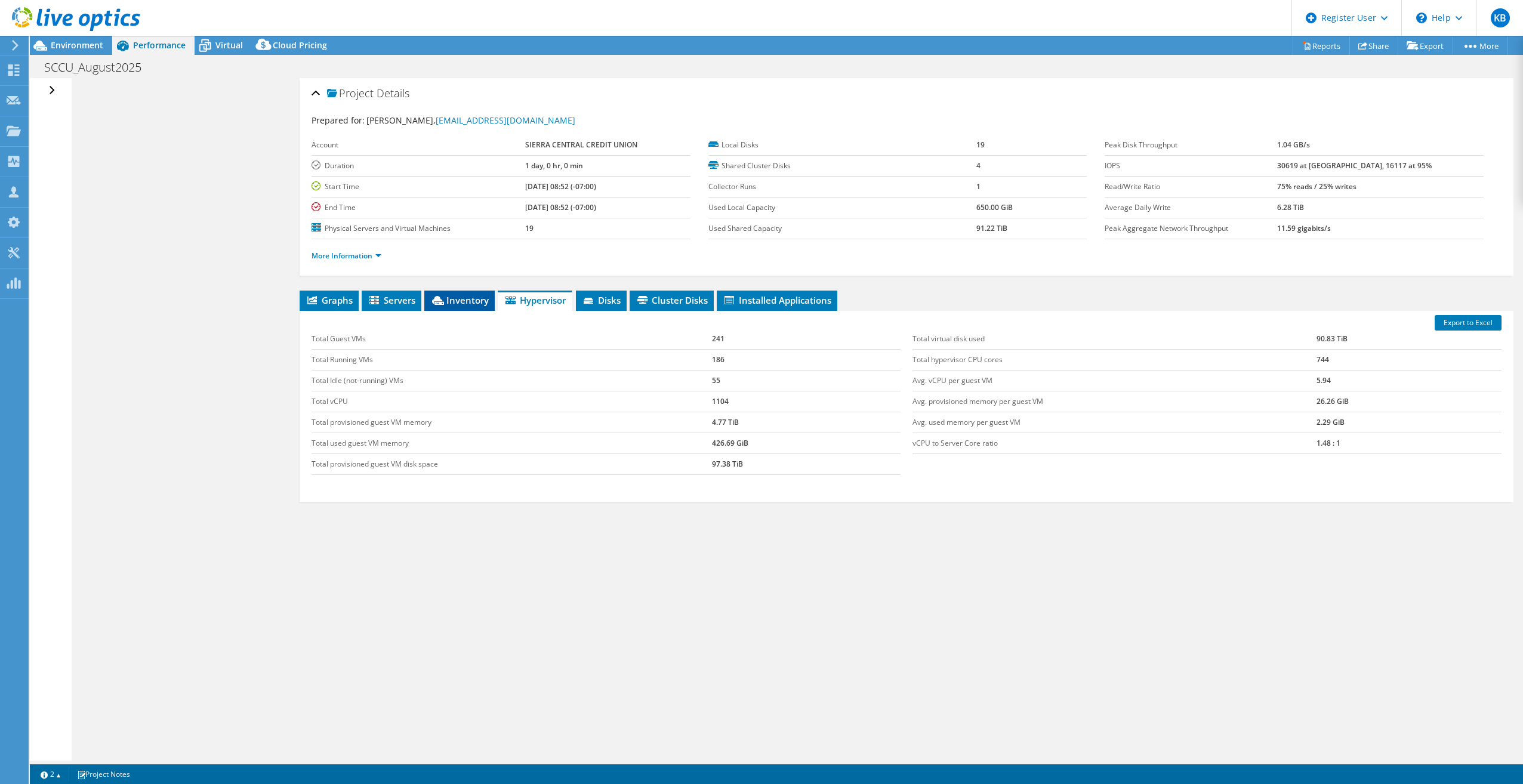
click at [473, 301] on span "Inventory" at bounding box center [460, 300] width 58 height 12
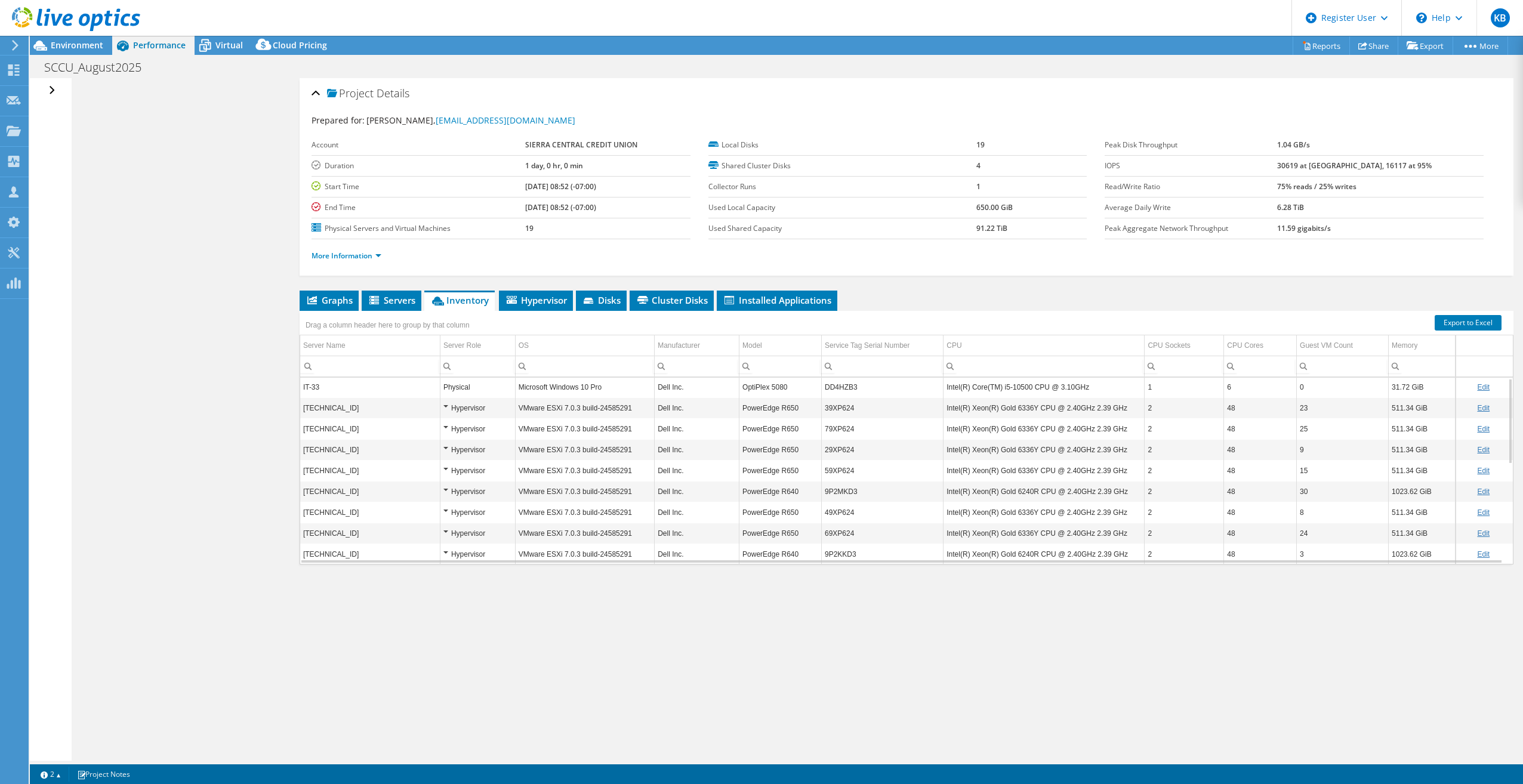
scroll to position [0, 0]
click at [529, 304] on span "Hypervisor" at bounding box center [536, 300] width 62 height 12
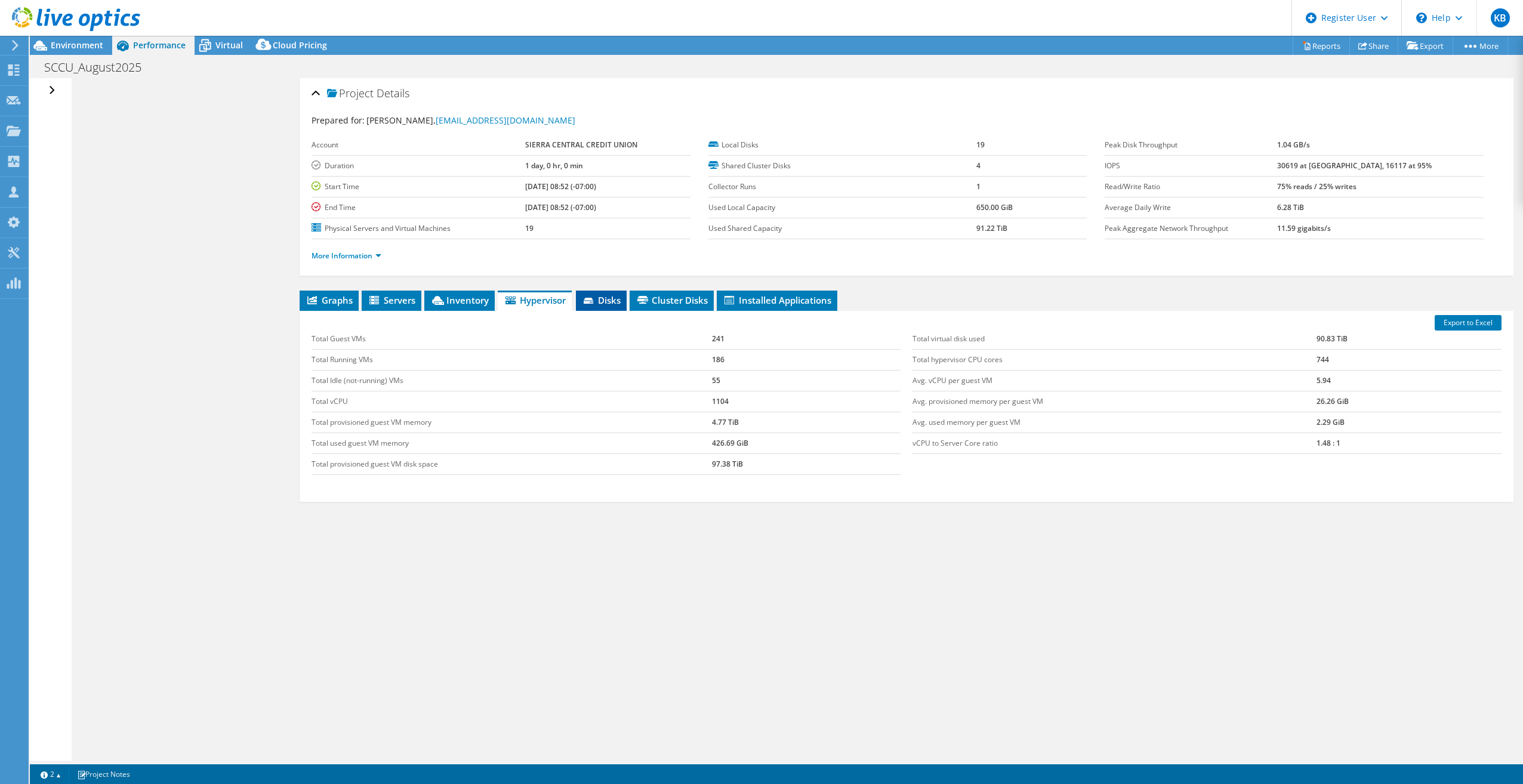
click at [621, 307] on li "Disks" at bounding box center [601, 300] width 51 height 20
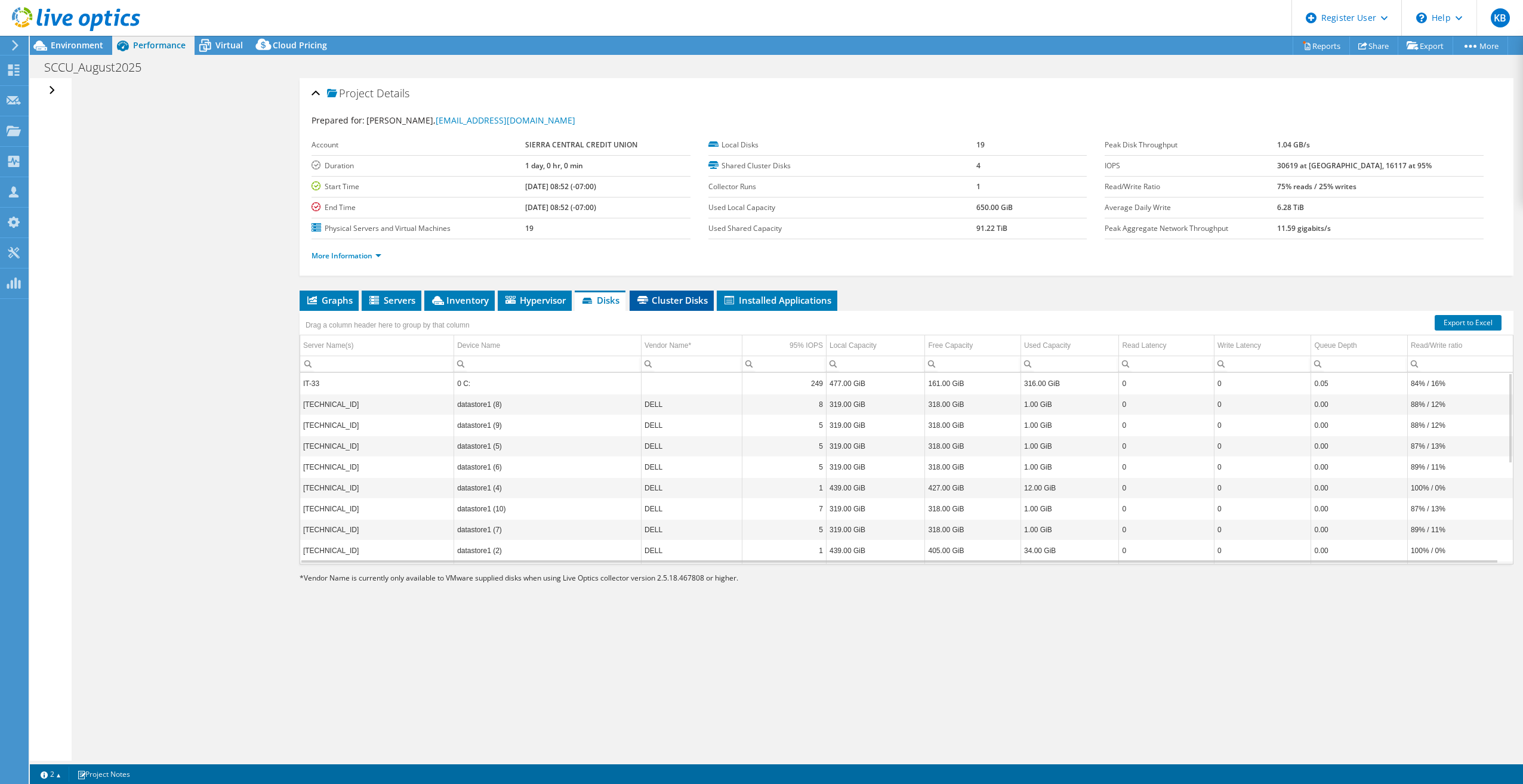
click at [658, 304] on span "Cluster Disks" at bounding box center [672, 300] width 72 height 12
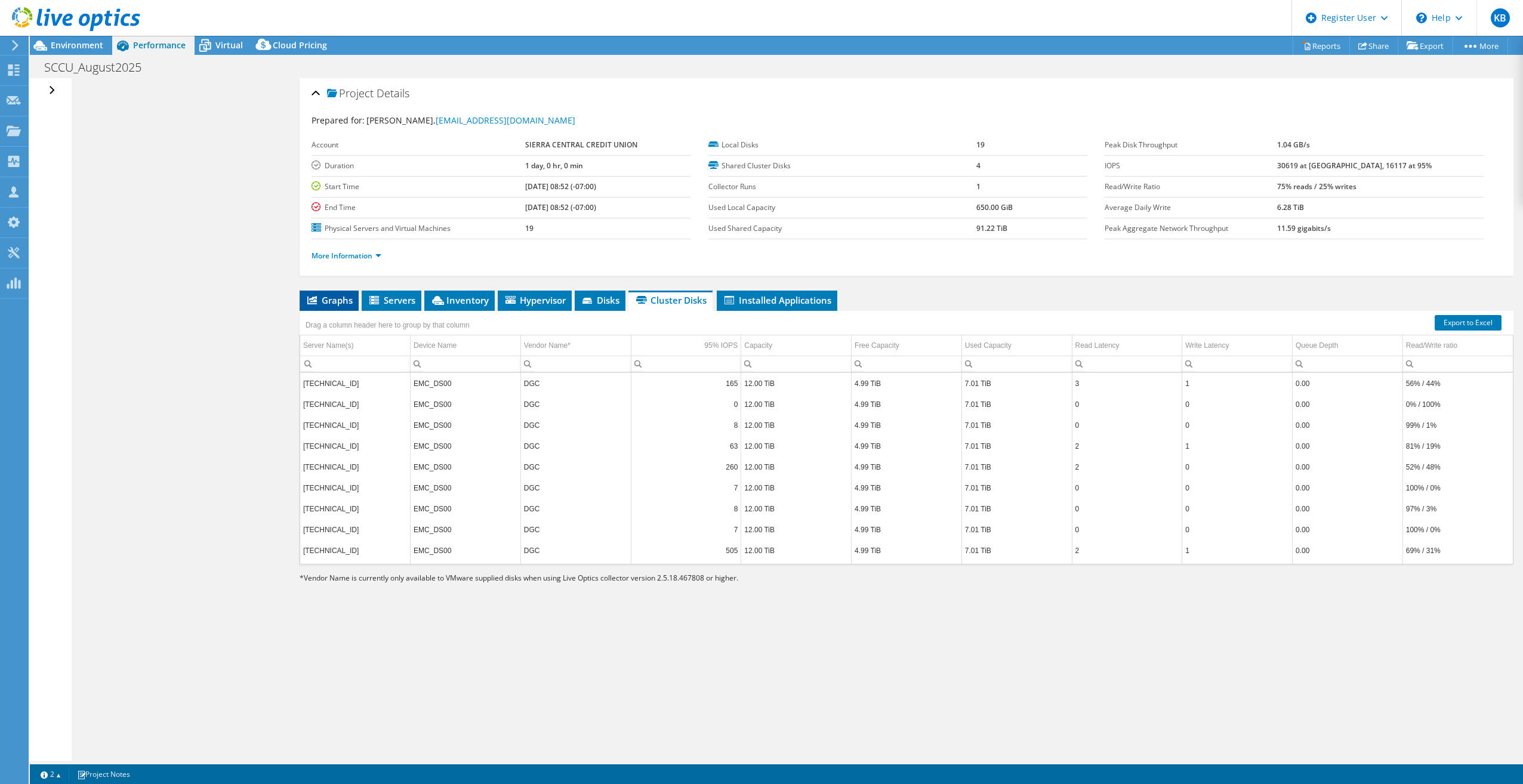
click at [334, 300] on span "Graphs" at bounding box center [329, 300] width 47 height 12
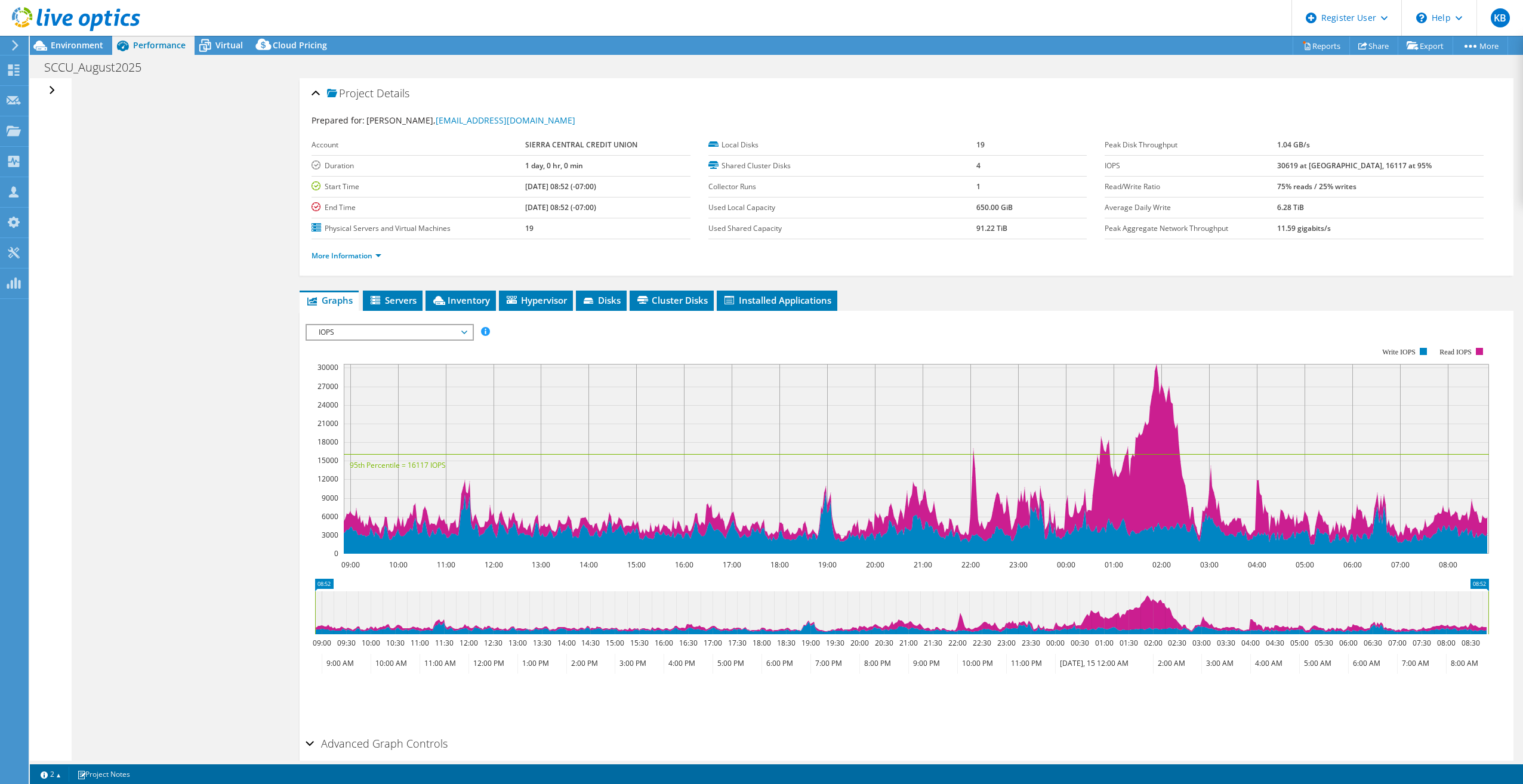
click at [359, 341] on rect at bounding box center [897, 450] width 1184 height 239
click at [361, 336] on span "IOPS" at bounding box center [390, 332] width 154 height 15
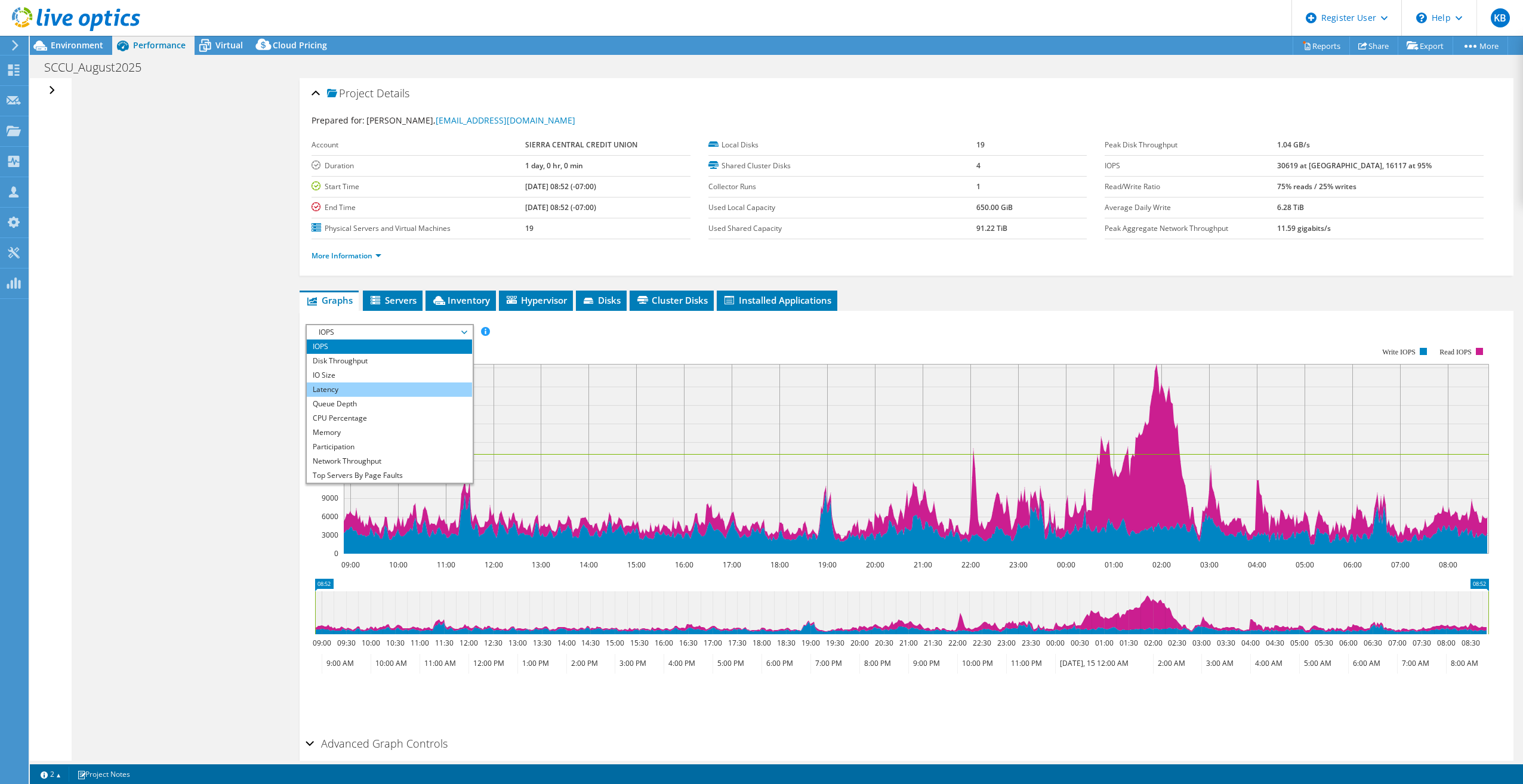
click at [344, 383] on li "Latency" at bounding box center [389, 390] width 165 height 15
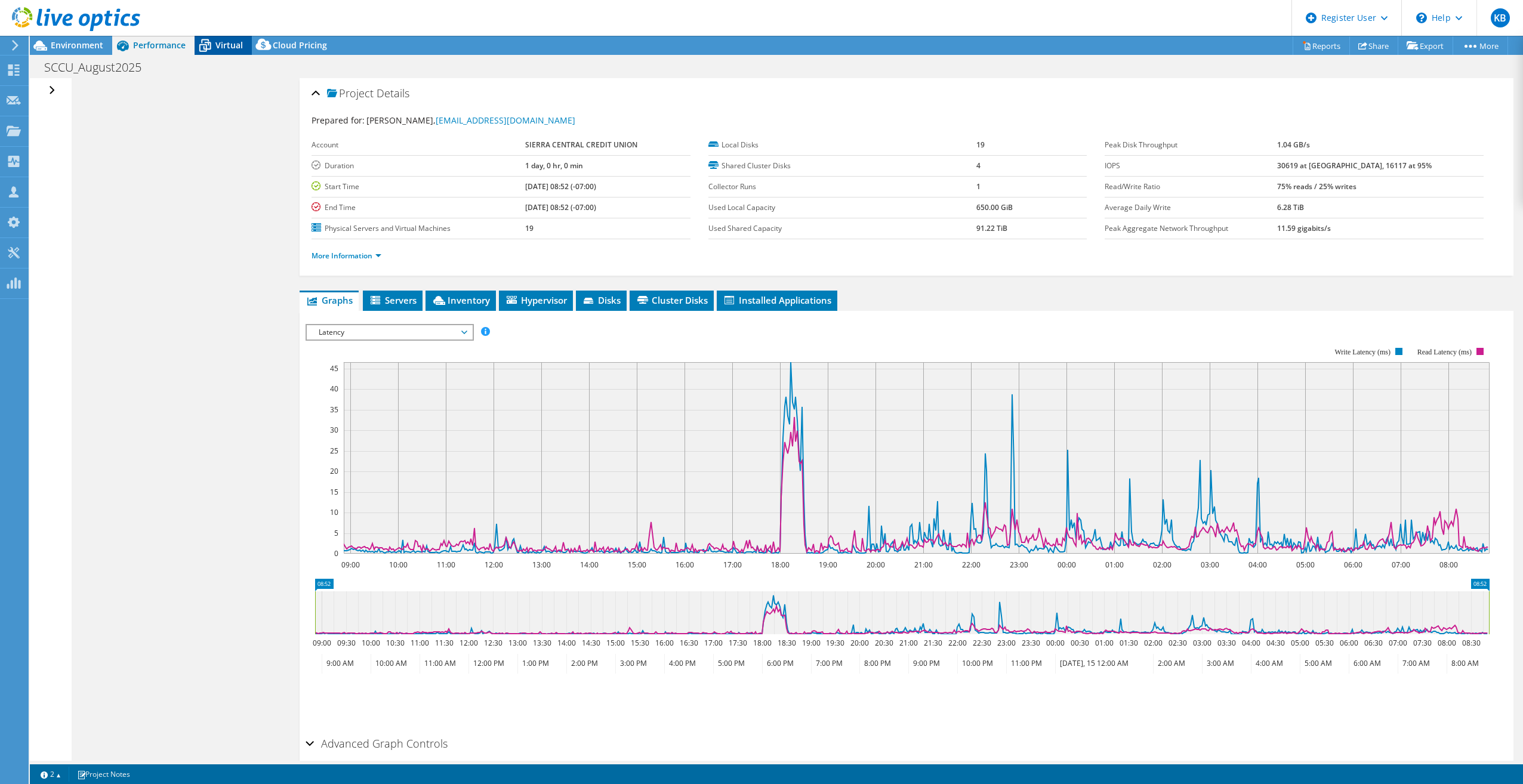
click at [227, 50] on span "Virtual" at bounding box center [229, 45] width 28 height 11
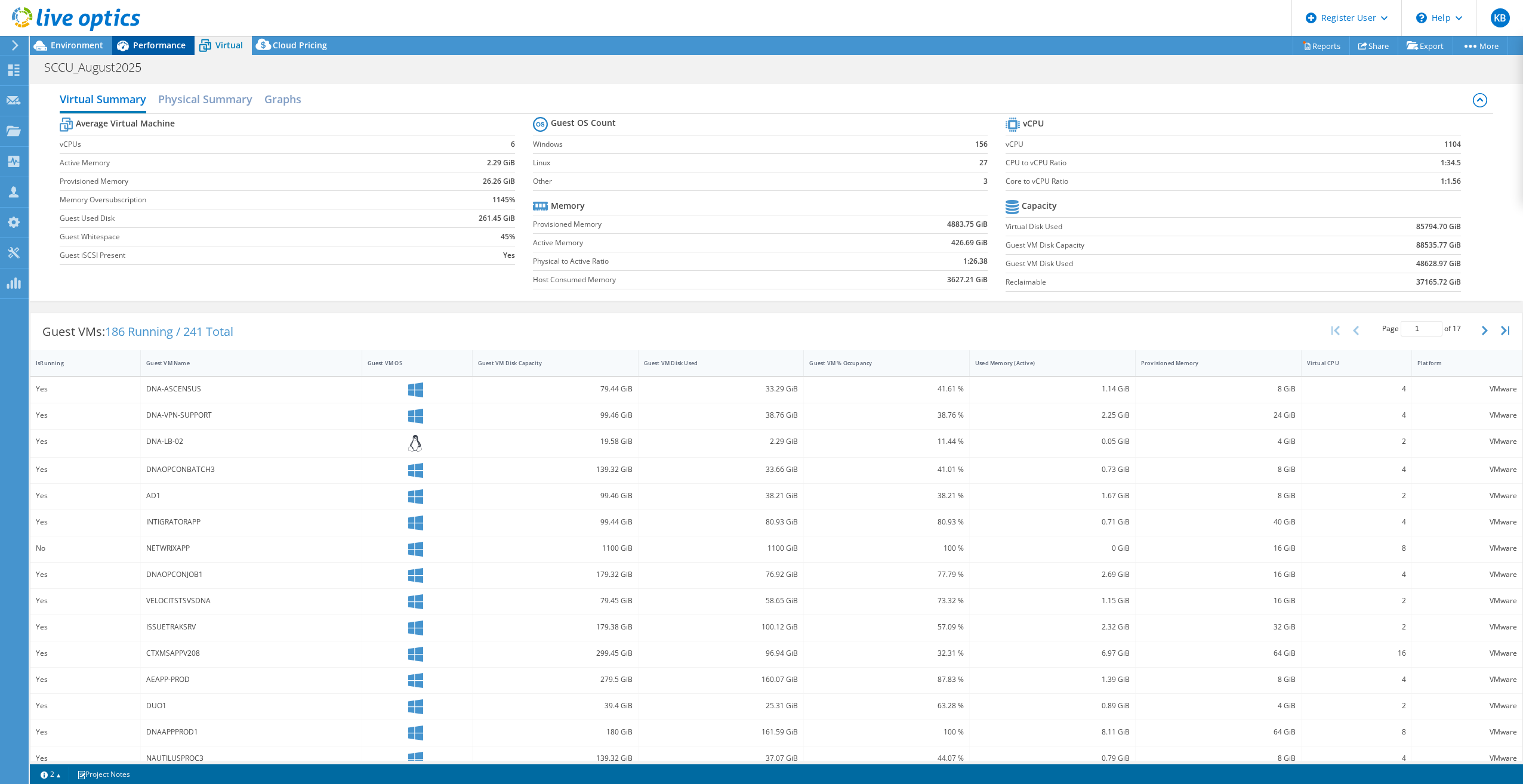
click at [178, 39] on span "Performance" at bounding box center [159, 45] width 53 height 11
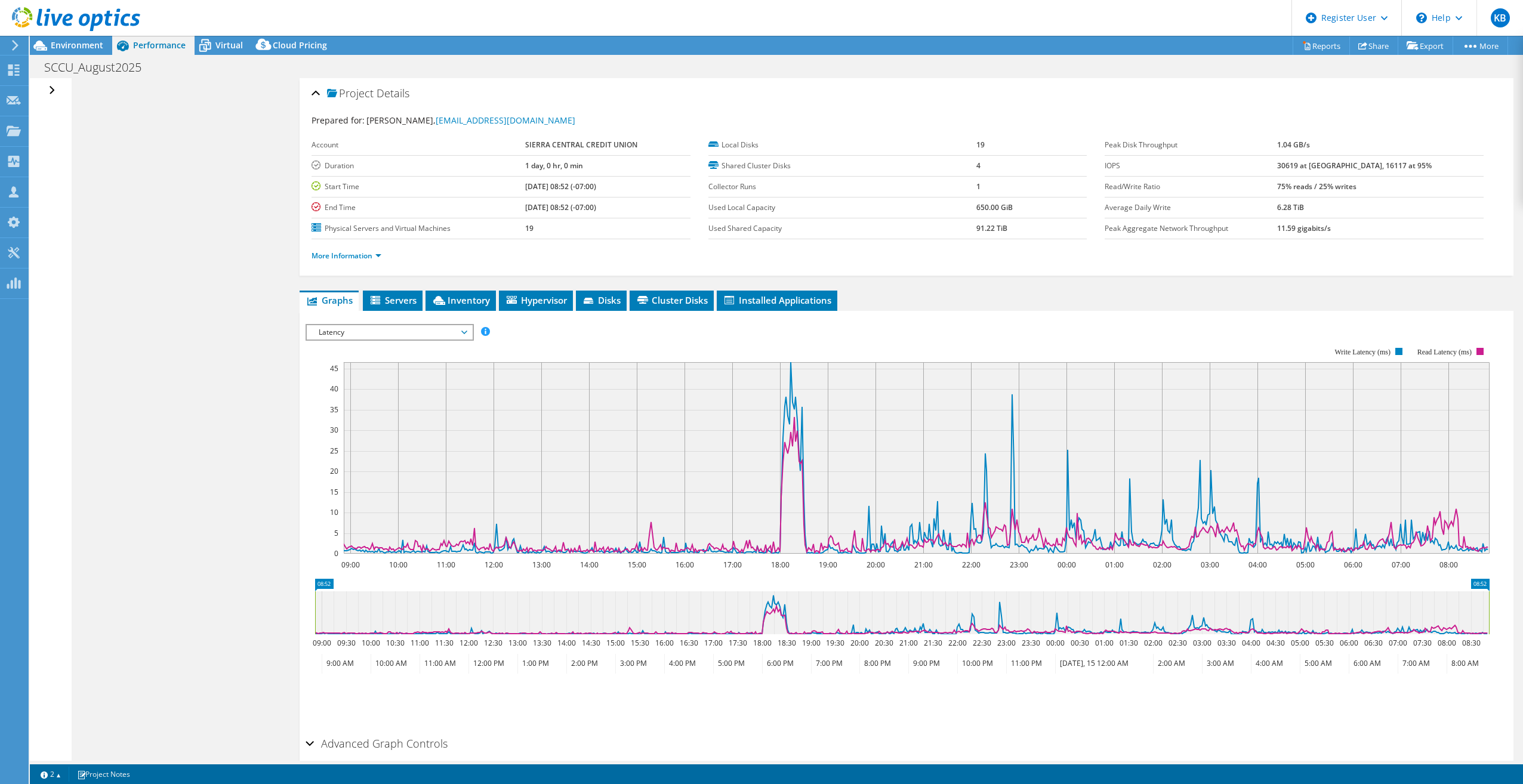
click at [360, 331] on span "Latency" at bounding box center [390, 332] width 154 height 15
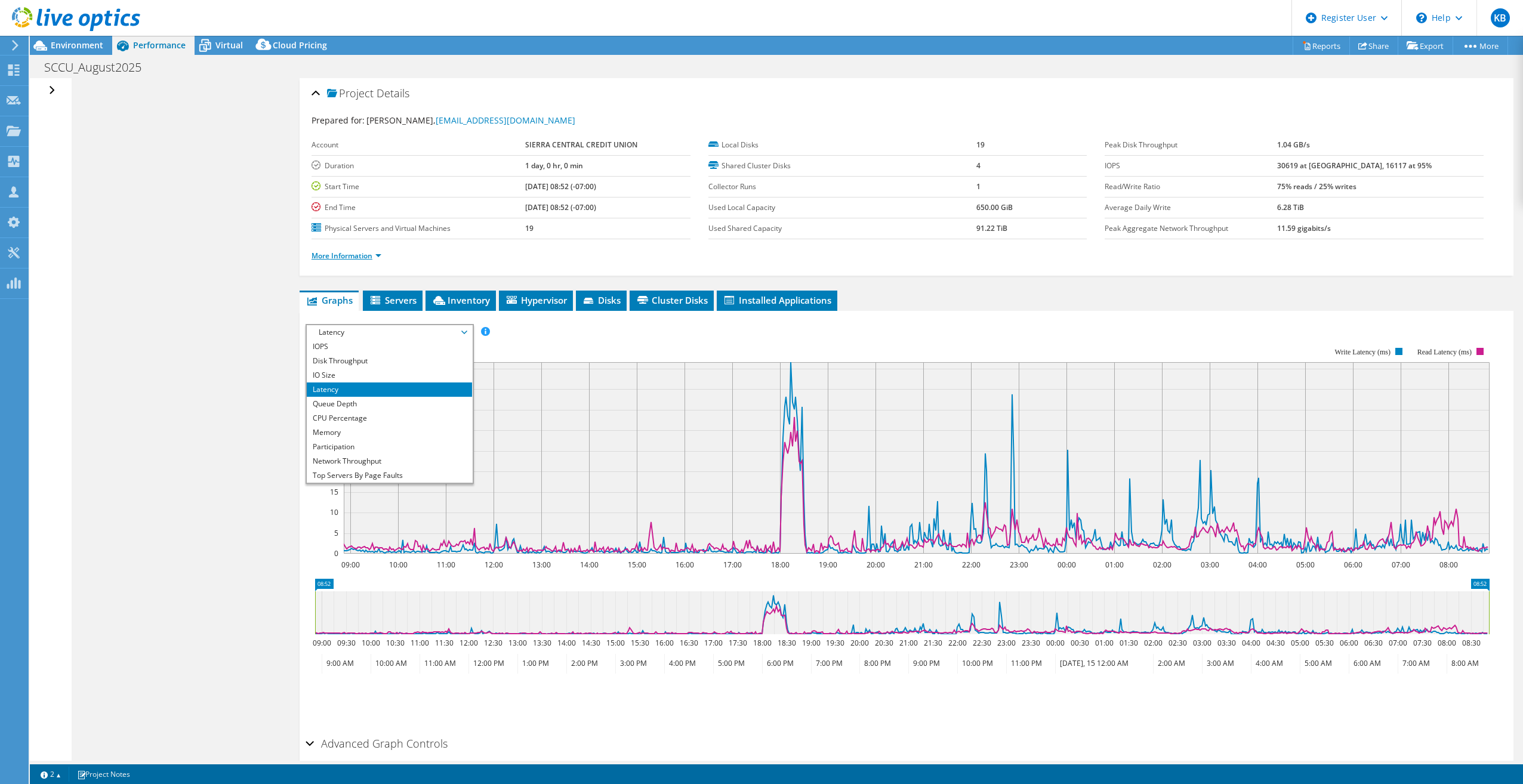
click at [363, 258] on link "More Information" at bounding box center [346, 255] width 70 height 10
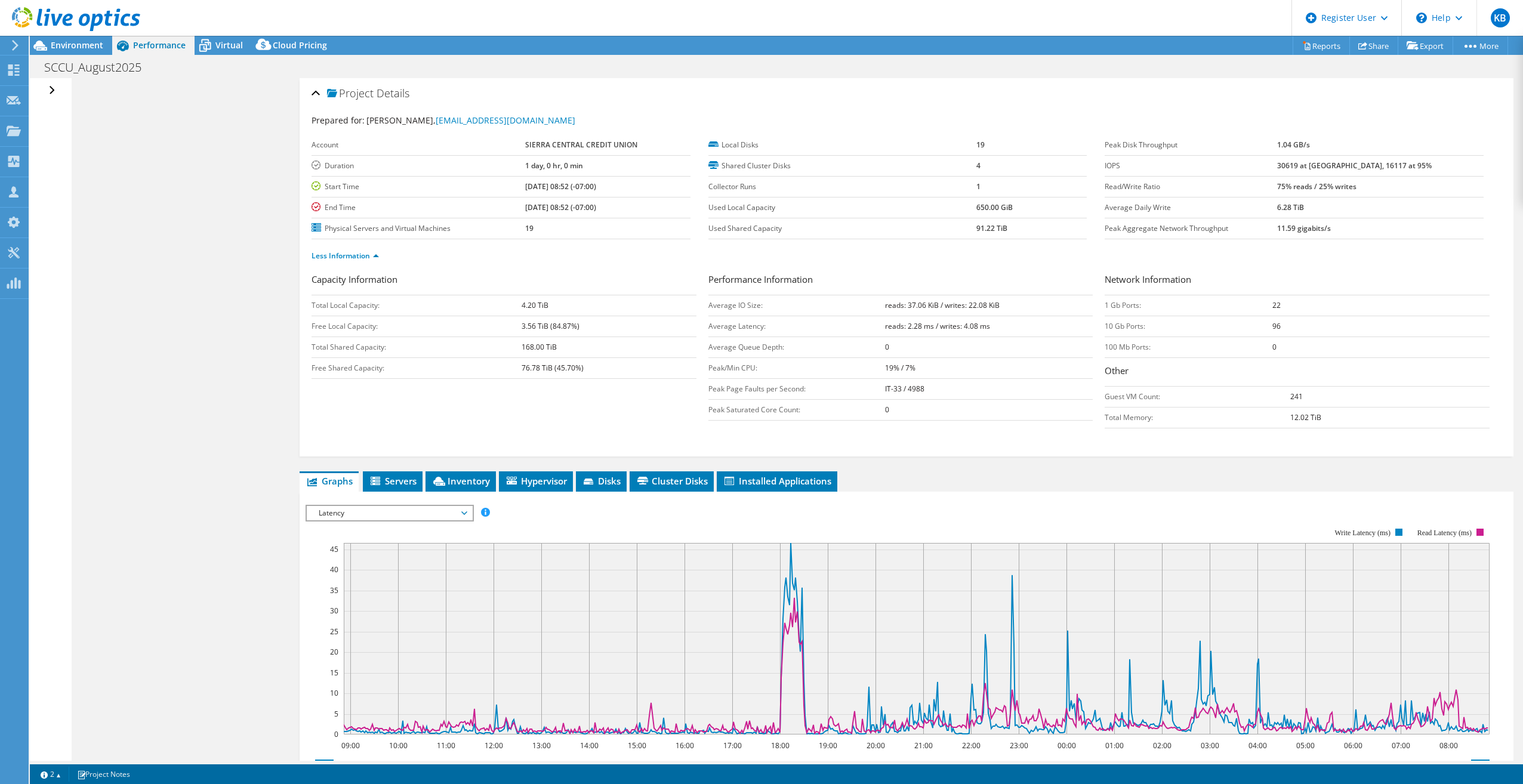
click at [368, 513] on span "Latency" at bounding box center [390, 513] width 154 height 15
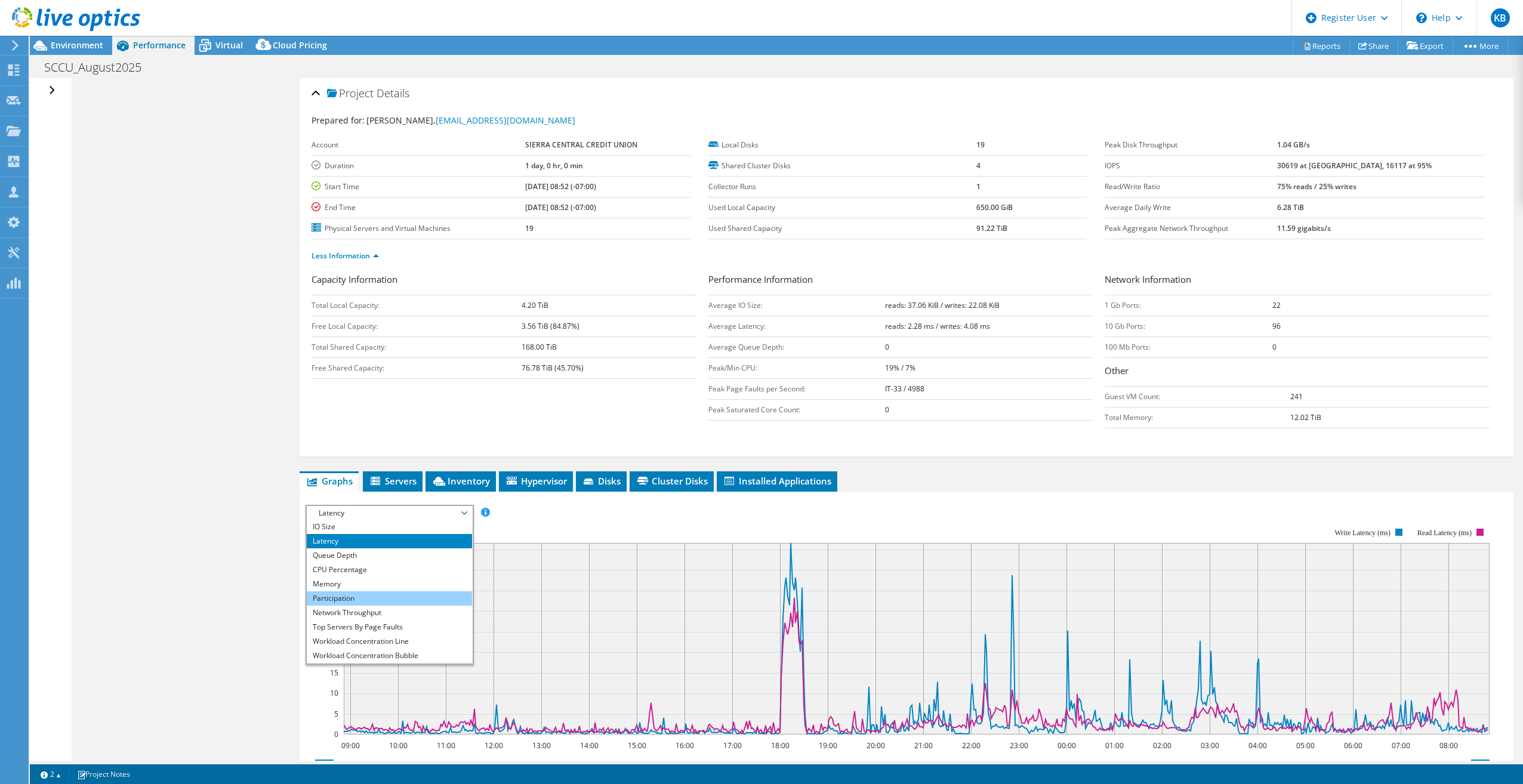
scroll to position [43, 0]
drag, startPoint x: 363, startPoint y: 631, endPoint x: 351, endPoint y: 527, distance: 104.7
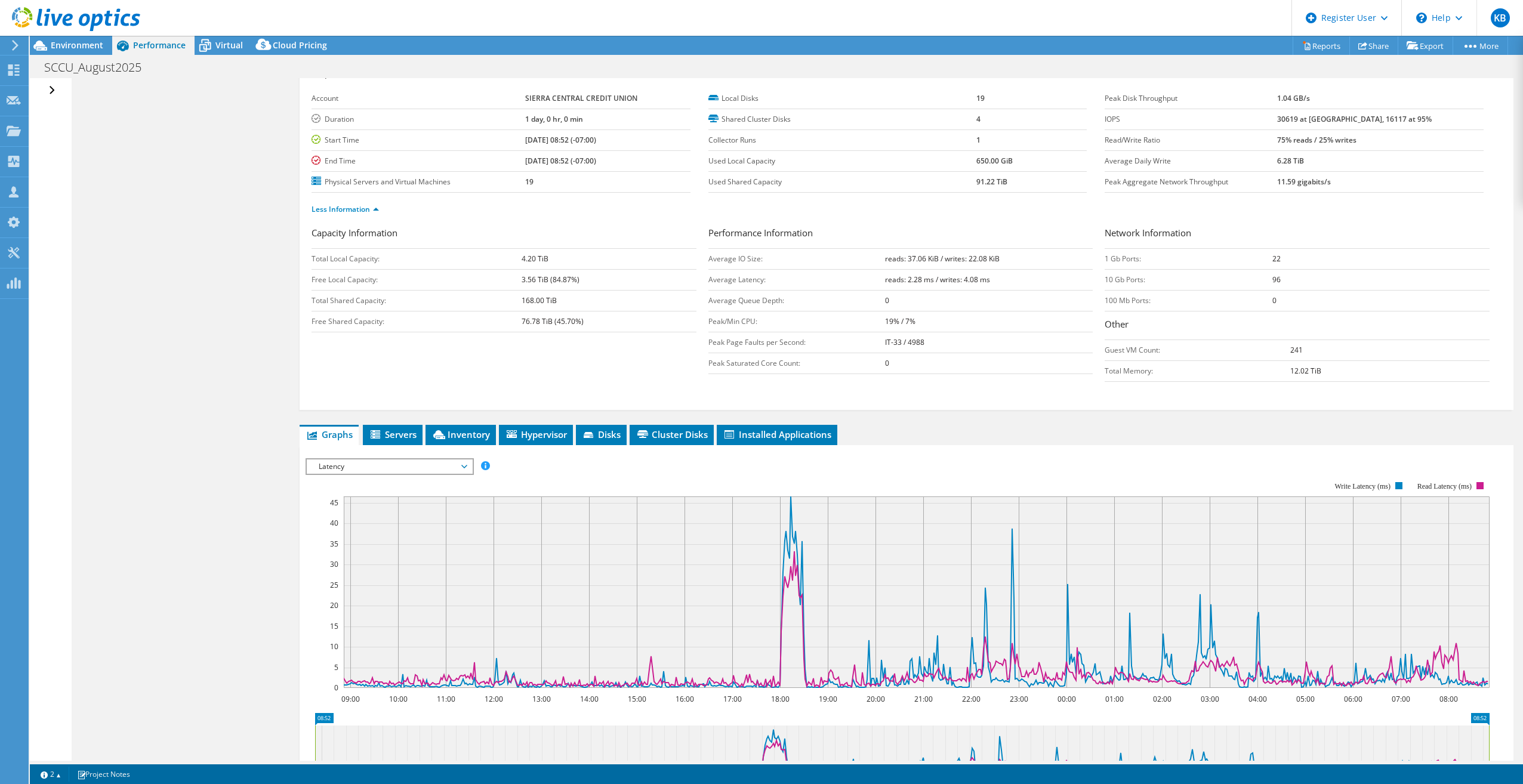
scroll to position [60, 0]
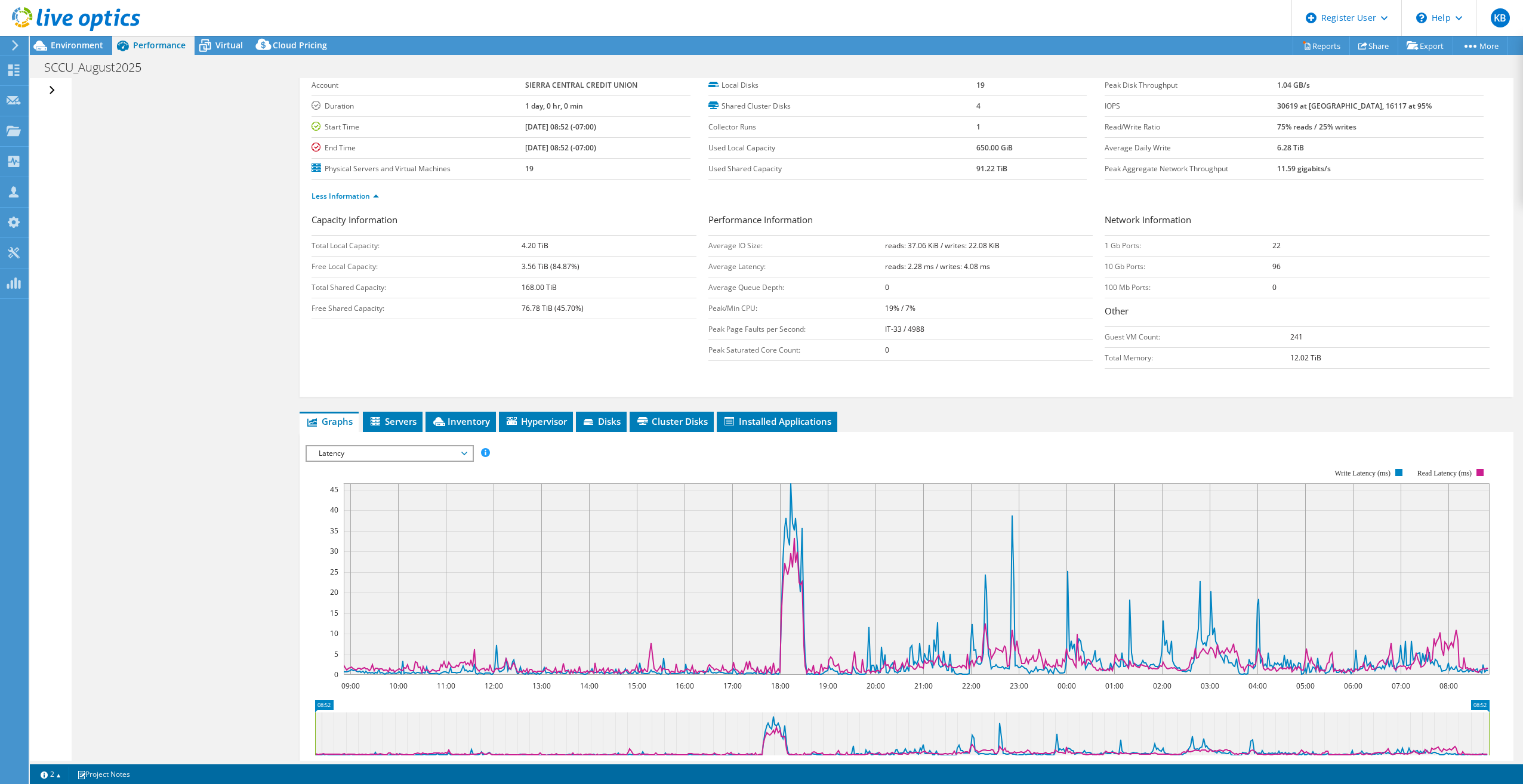
click at [378, 461] on div "Latency IOPS Disk Throughput IO Size Latency Queue Depth CPU Percentage Memory …" at bounding box center [389, 453] width 168 height 17
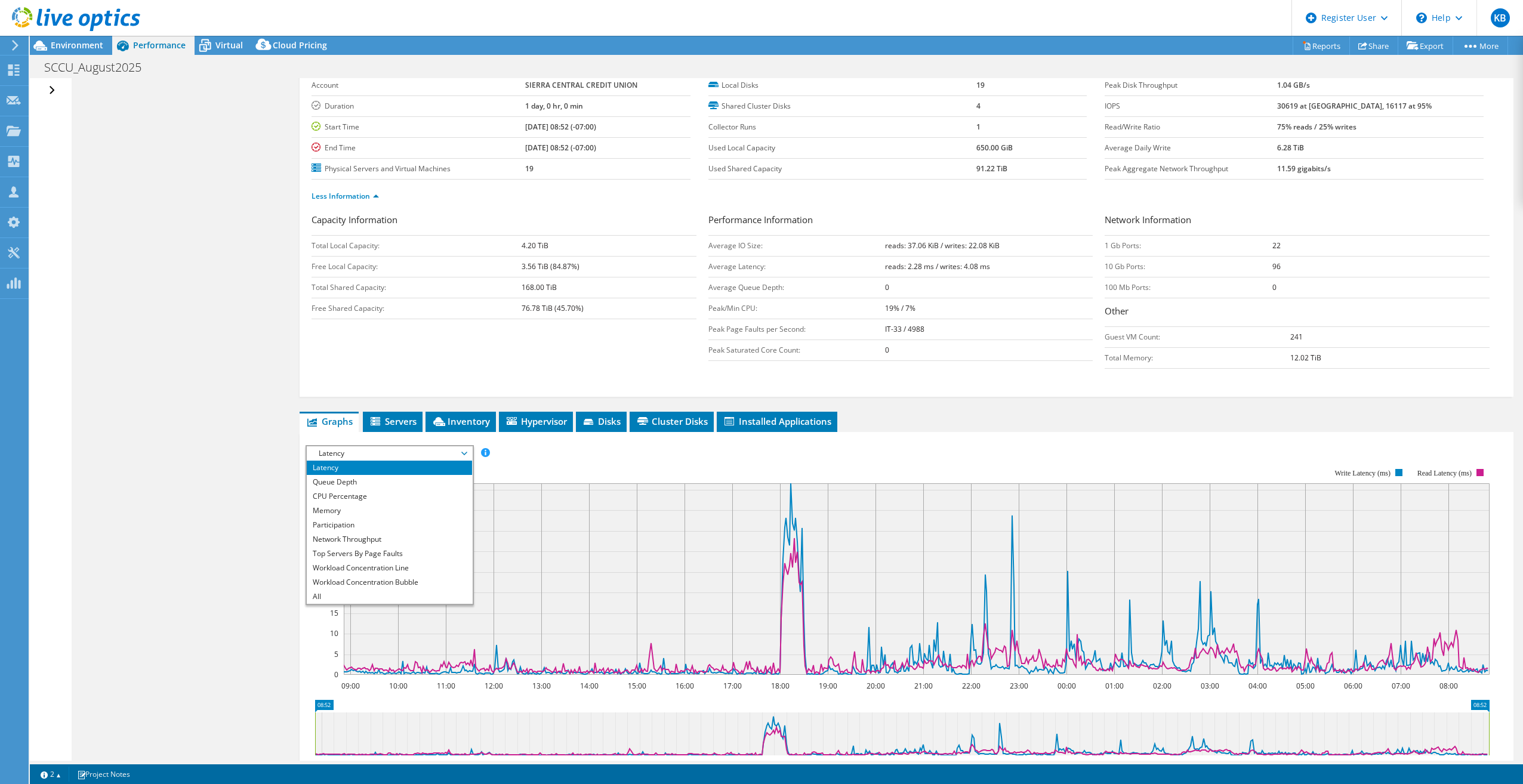
click at [415, 582] on li "Workload Concentration Bubble" at bounding box center [389, 582] width 165 height 15
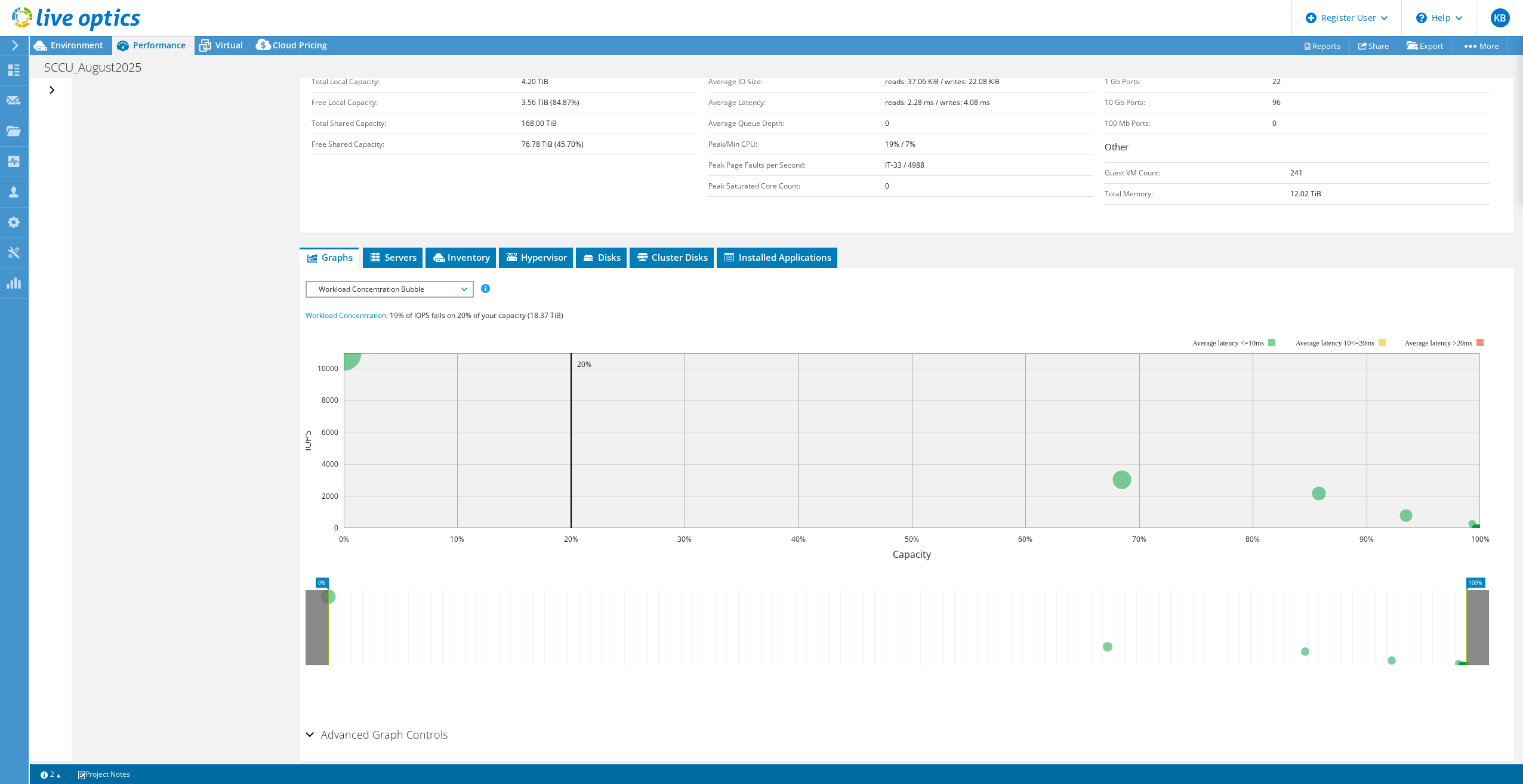
scroll to position [29, 0]
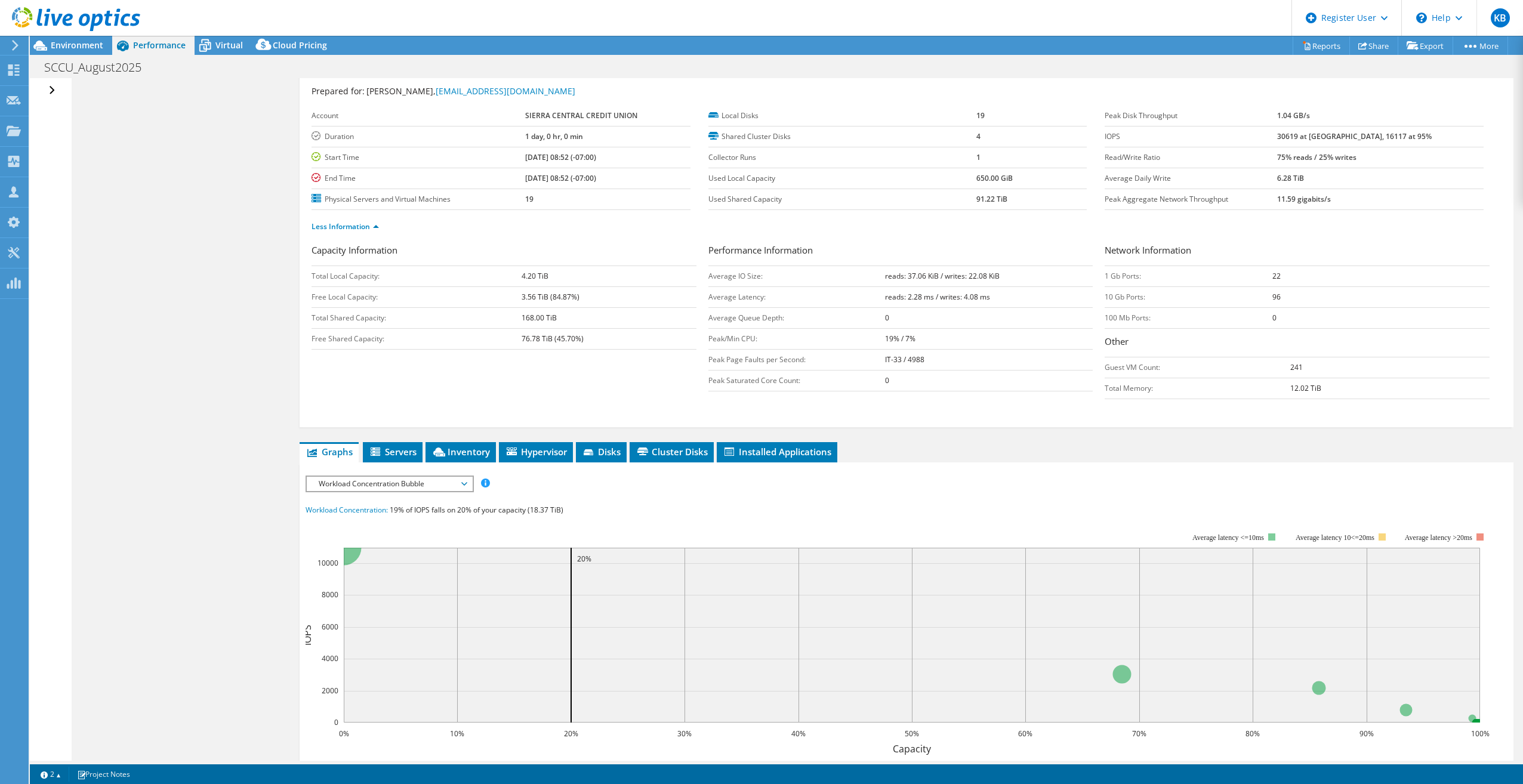
click at [421, 484] on span "Workload Concentration Bubble" at bounding box center [390, 484] width 154 height 15
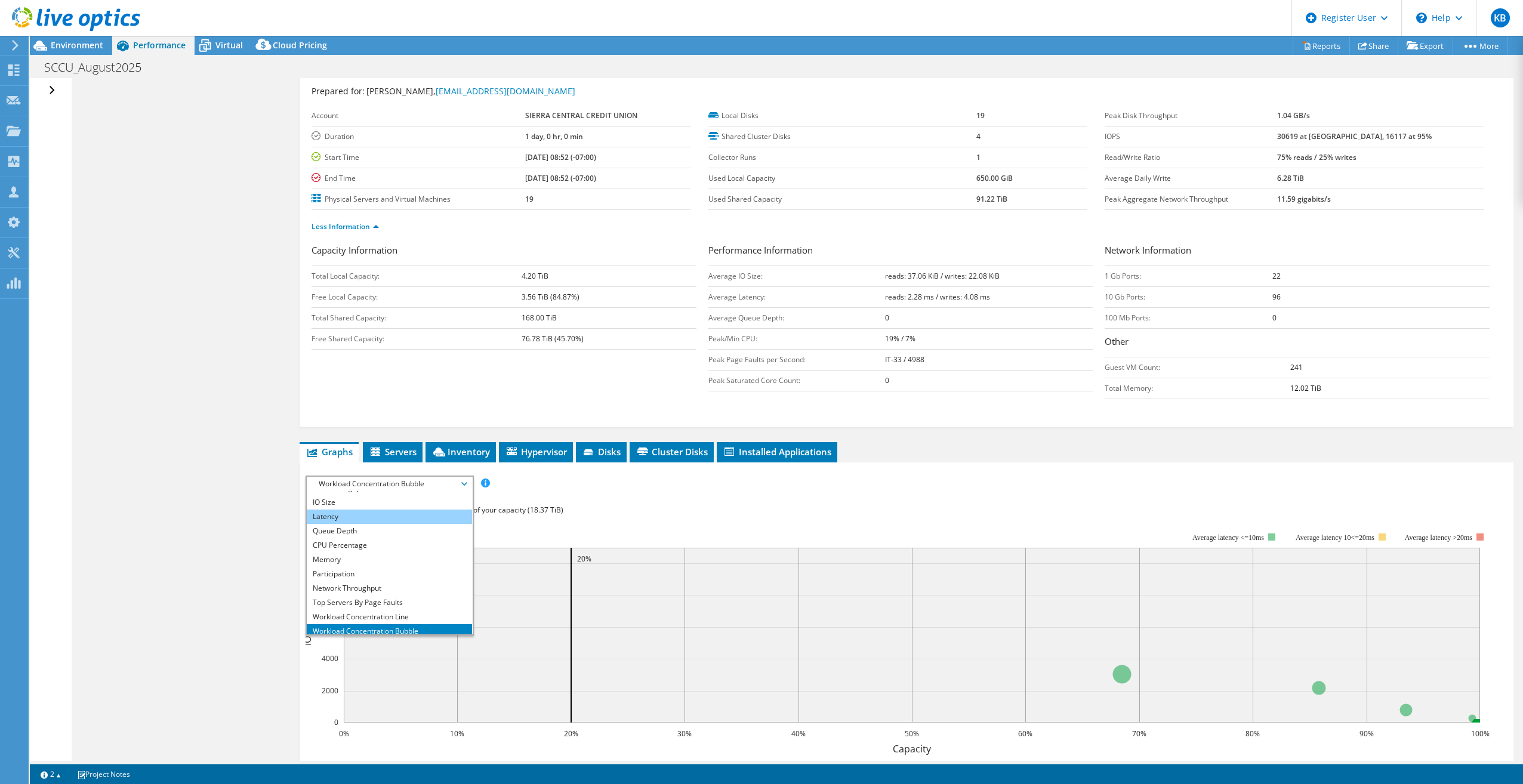
scroll to position [0, 0]
click at [333, 503] on li "IOPS" at bounding box center [389, 498] width 165 height 15
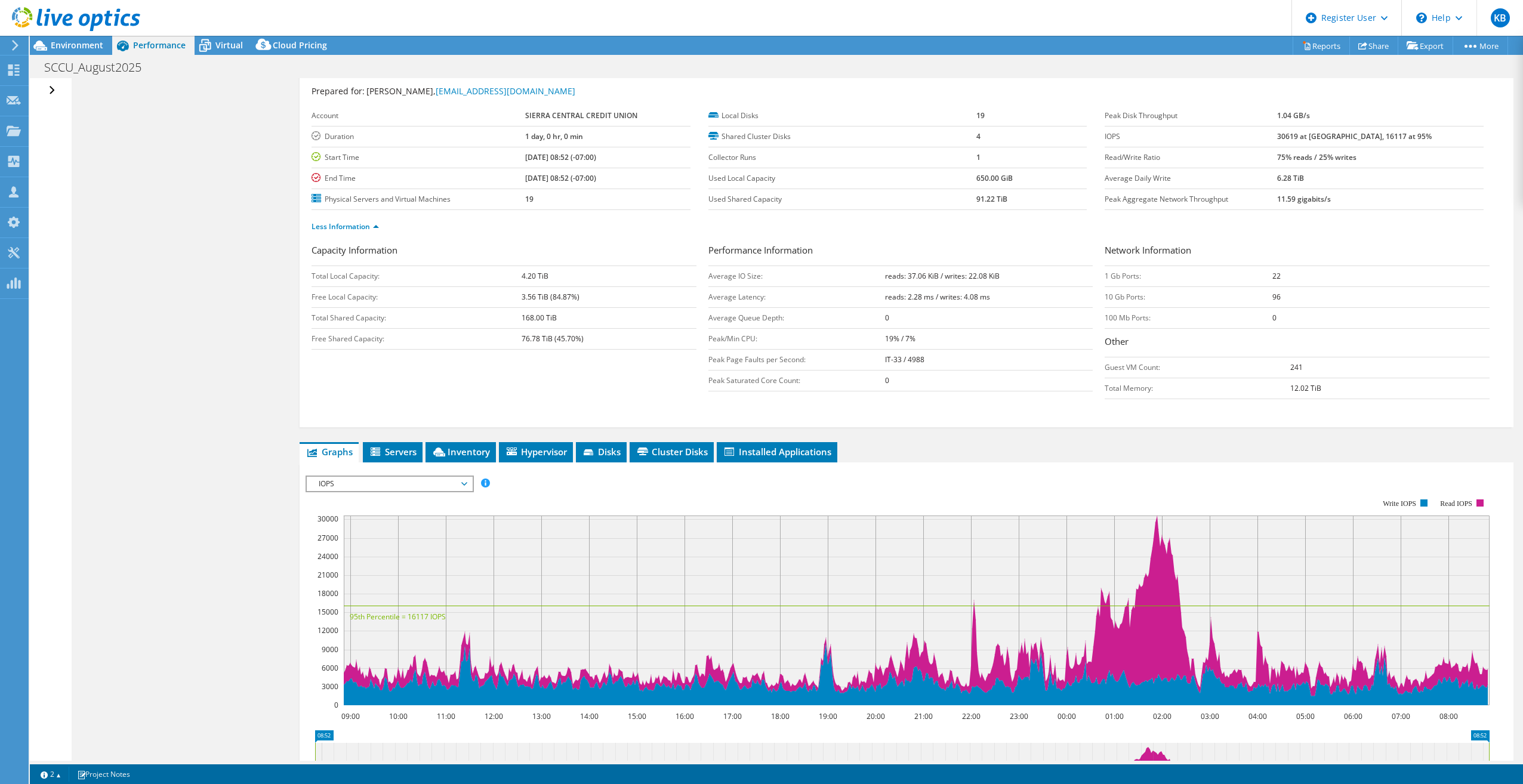
scroll to position [89, 0]
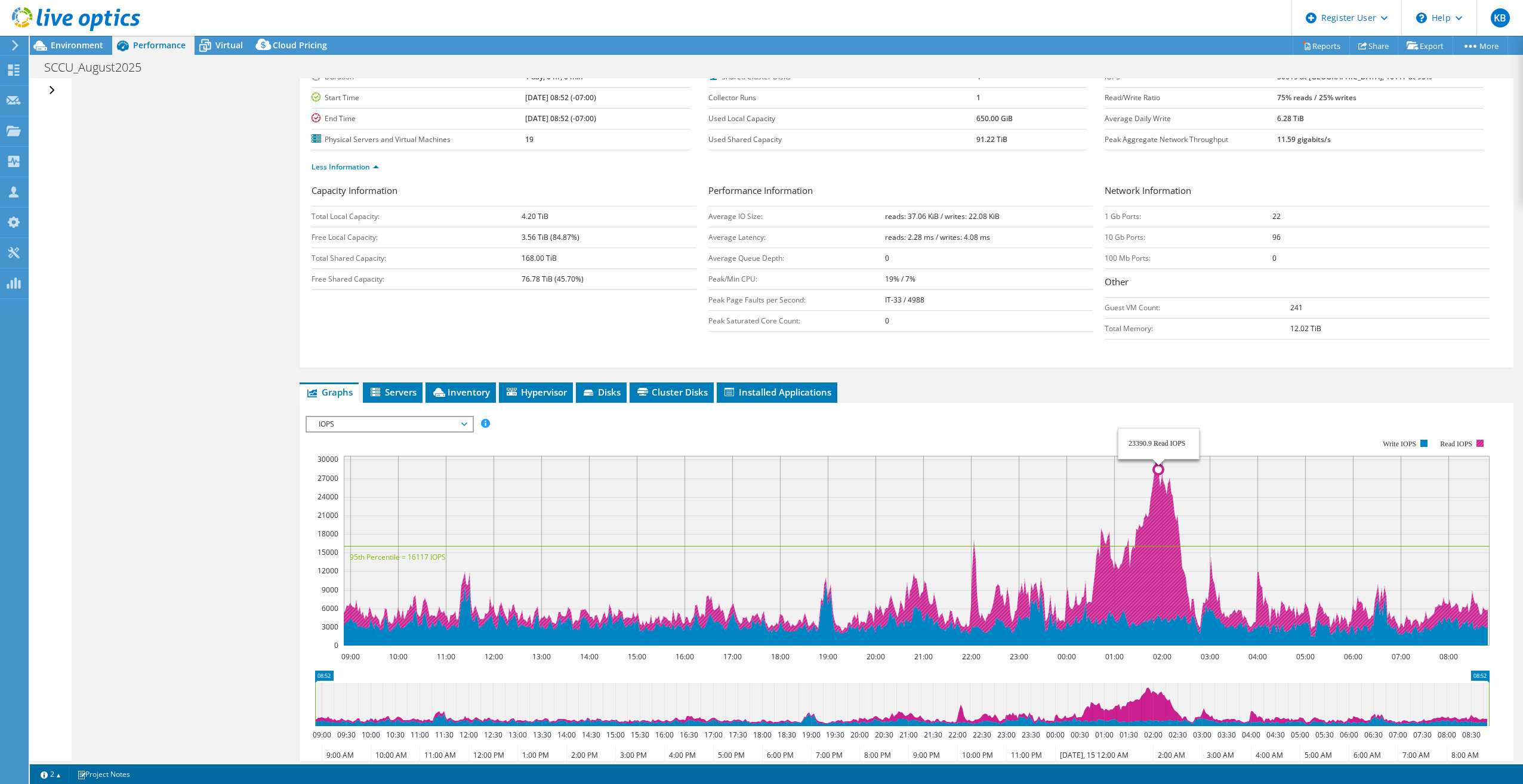
click at [1159, 522] on icon at bounding box center [914, 546] width 1146 height 181
click at [1148, 563] on icon at bounding box center [914, 546] width 1146 height 181
